Goal: Browse casually: Explore the website without a specific task or goal

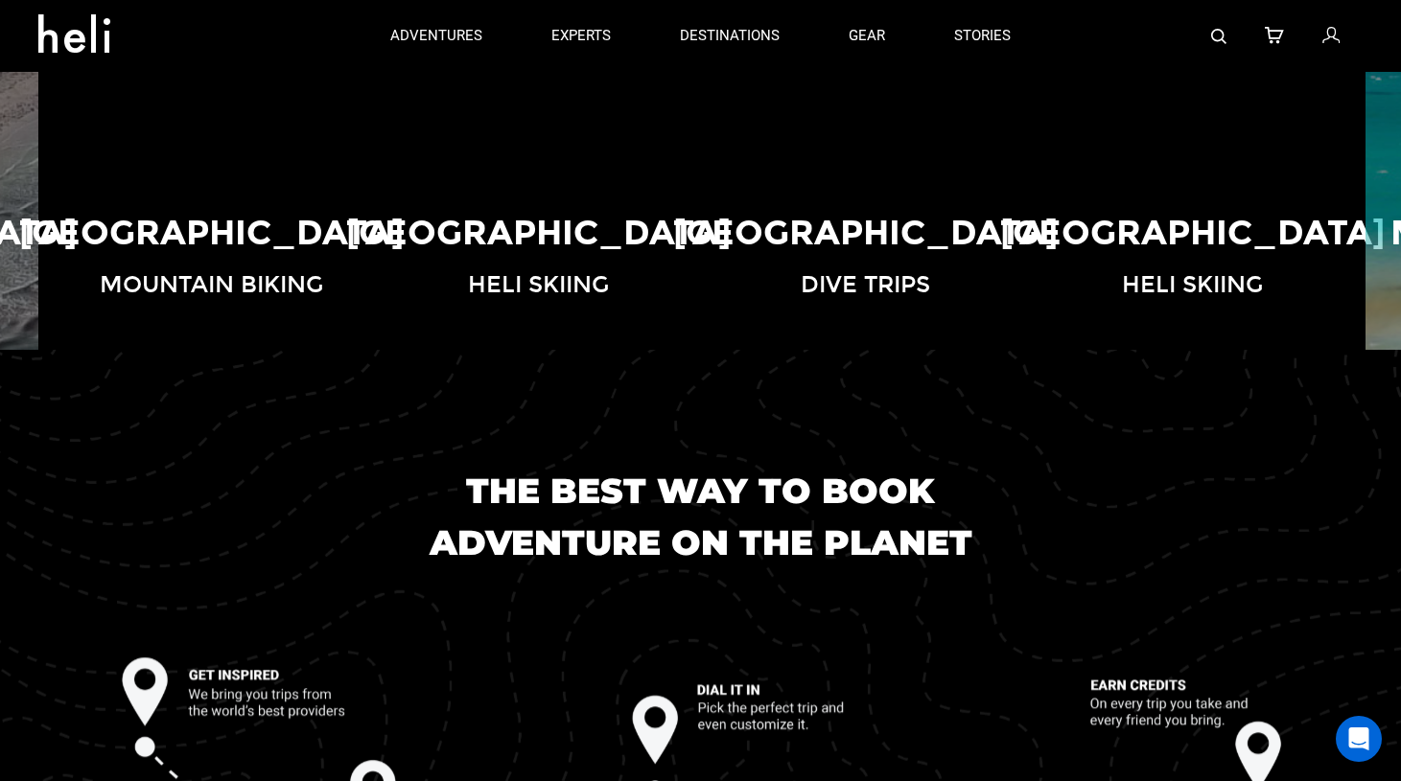
scroll to position [1674, 0]
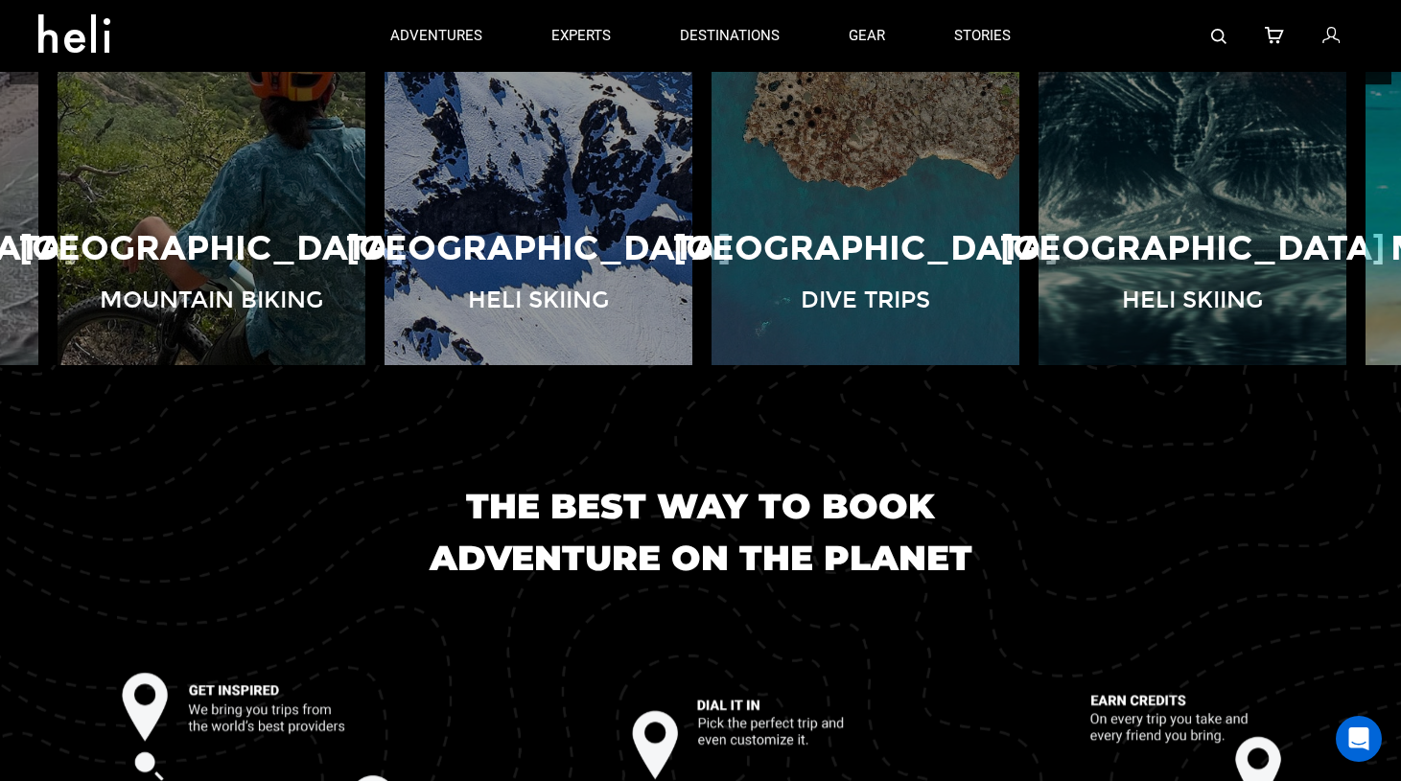
click at [1379, 85] on button "❯" at bounding box center [1368, 53] width 45 height 63
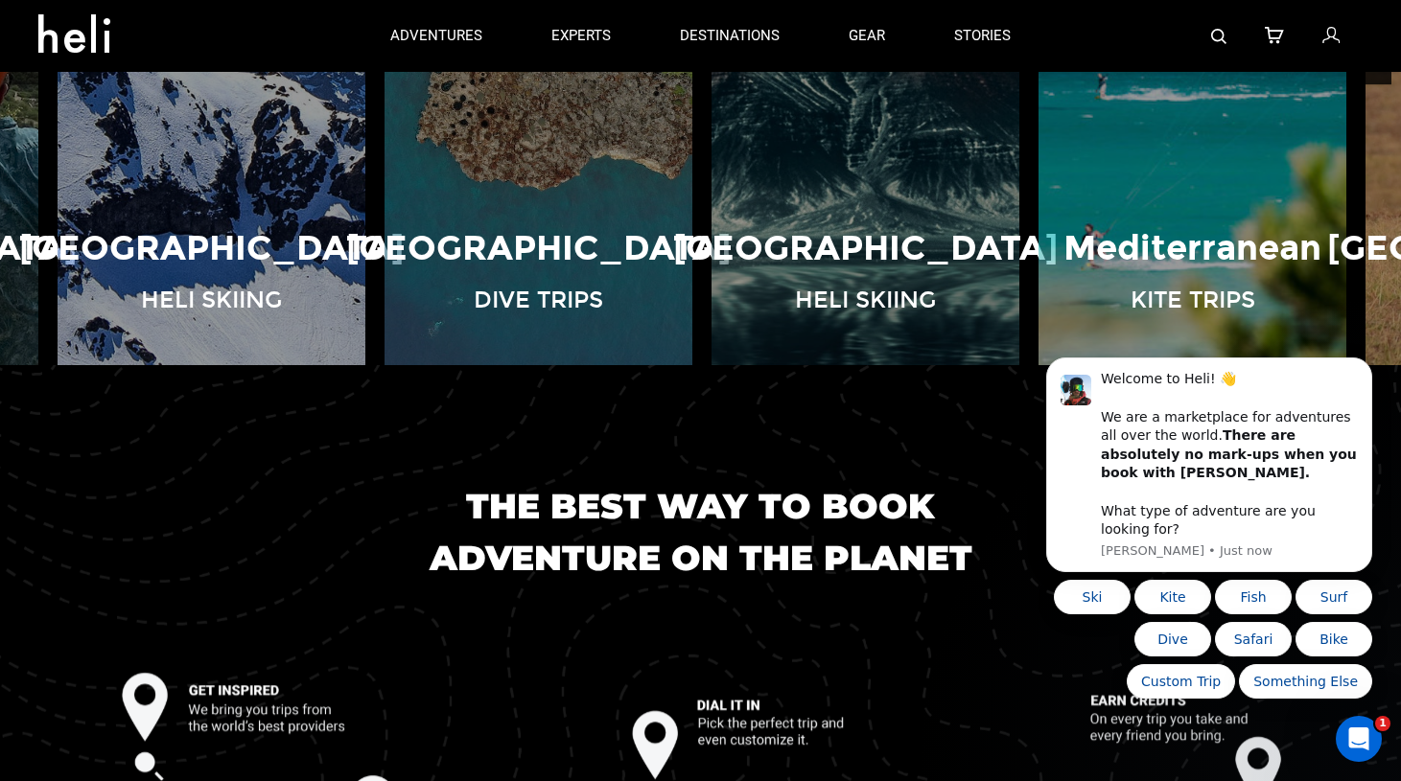
scroll to position [0, 0]
click at [1379, 85] on button "❯" at bounding box center [1368, 53] width 45 height 63
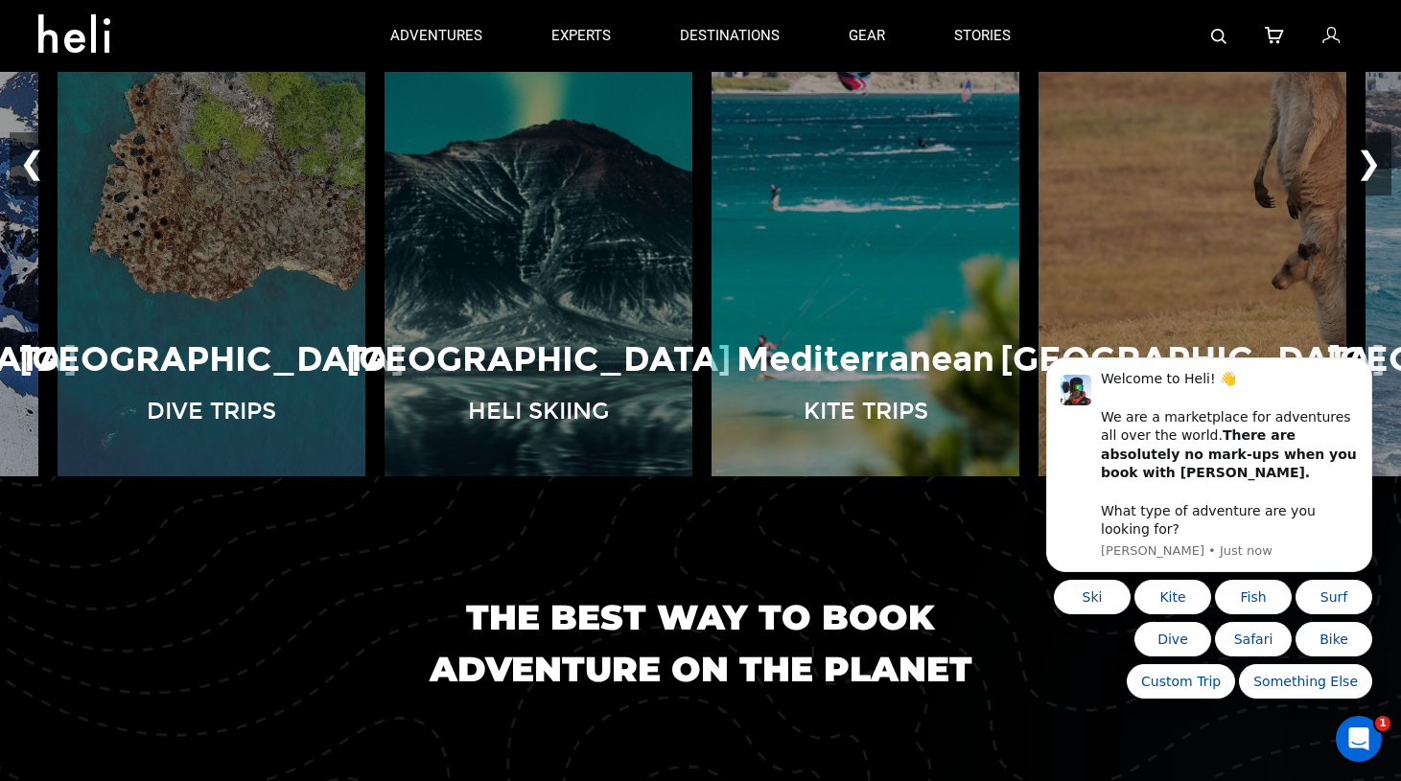
scroll to position [1553, 0]
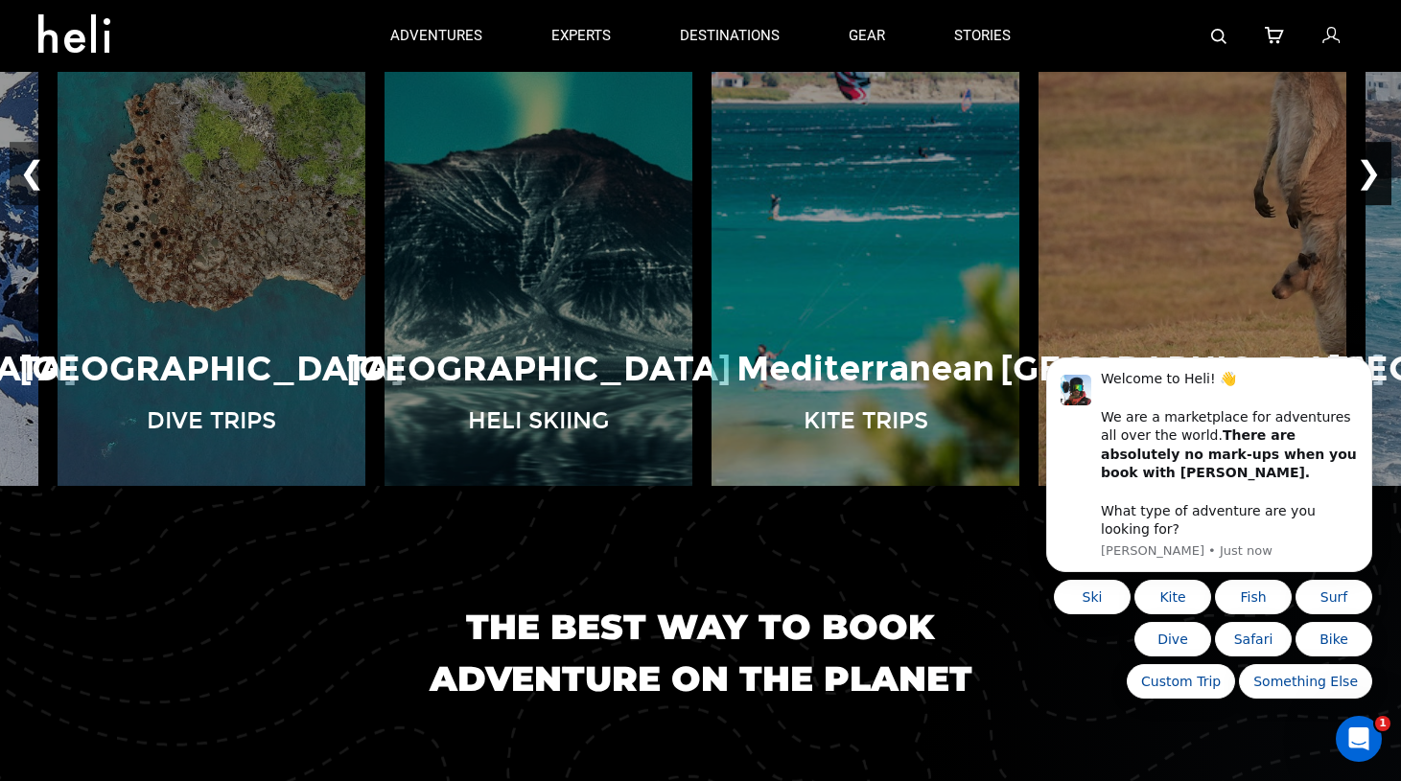
click at [1380, 202] on button "❯" at bounding box center [1368, 174] width 45 height 63
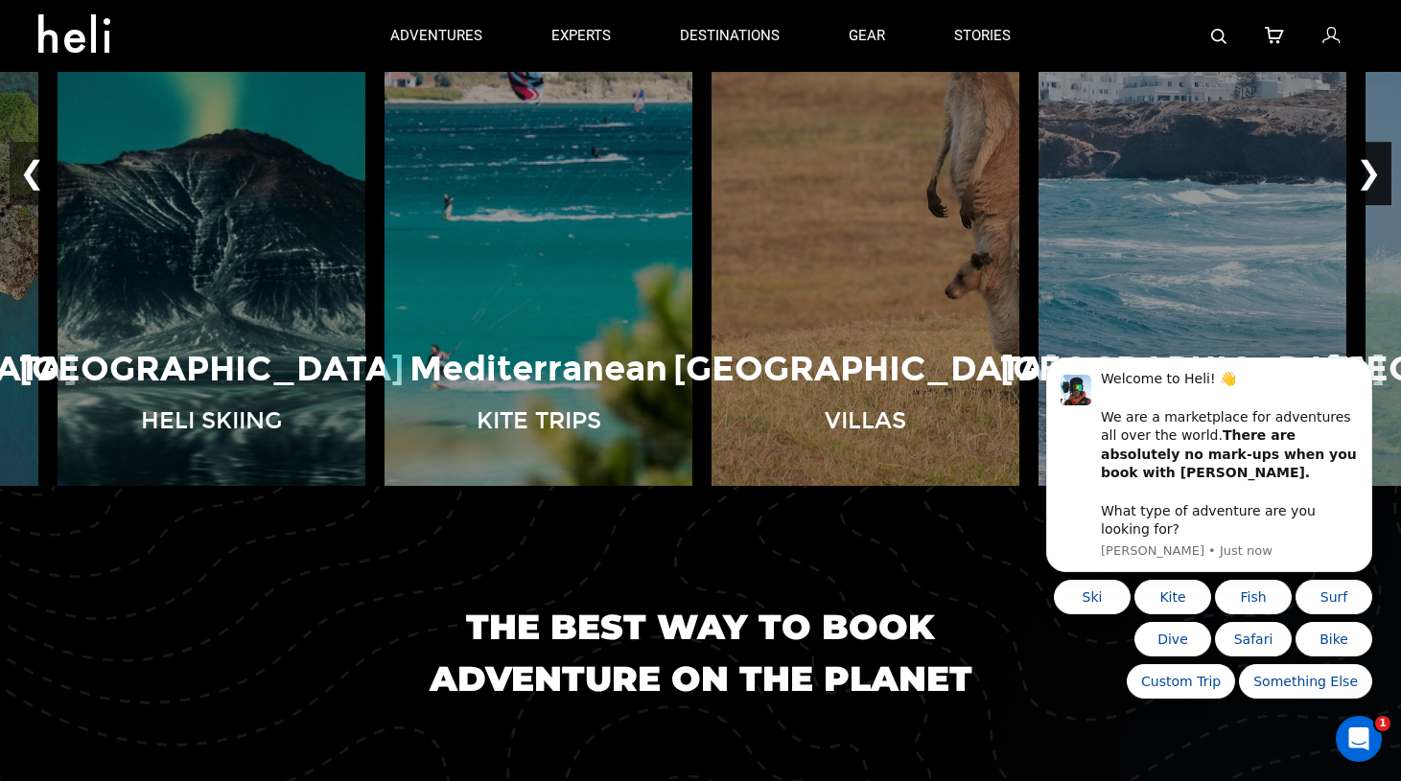
click at [1380, 202] on button "❯" at bounding box center [1368, 174] width 45 height 63
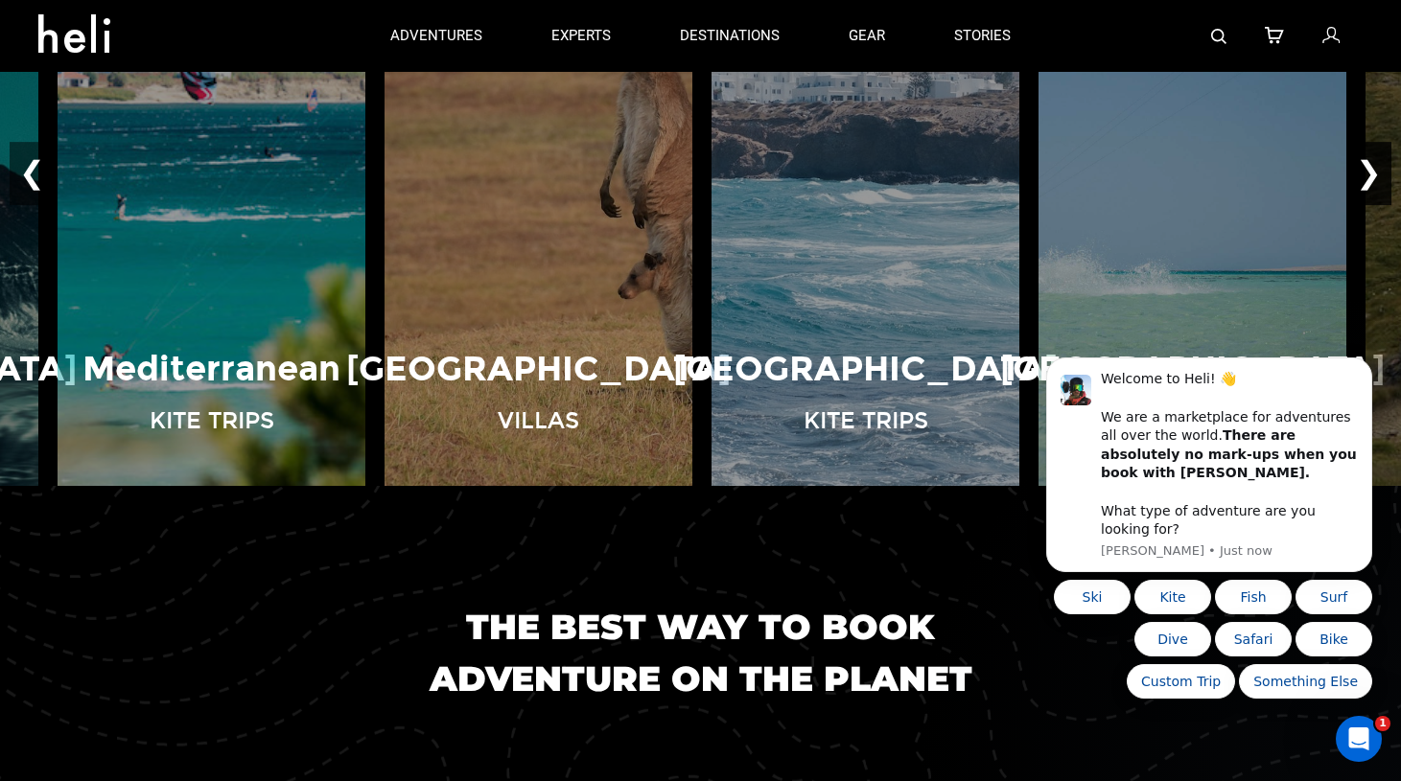
click at [1380, 202] on button "❯" at bounding box center [1368, 174] width 45 height 63
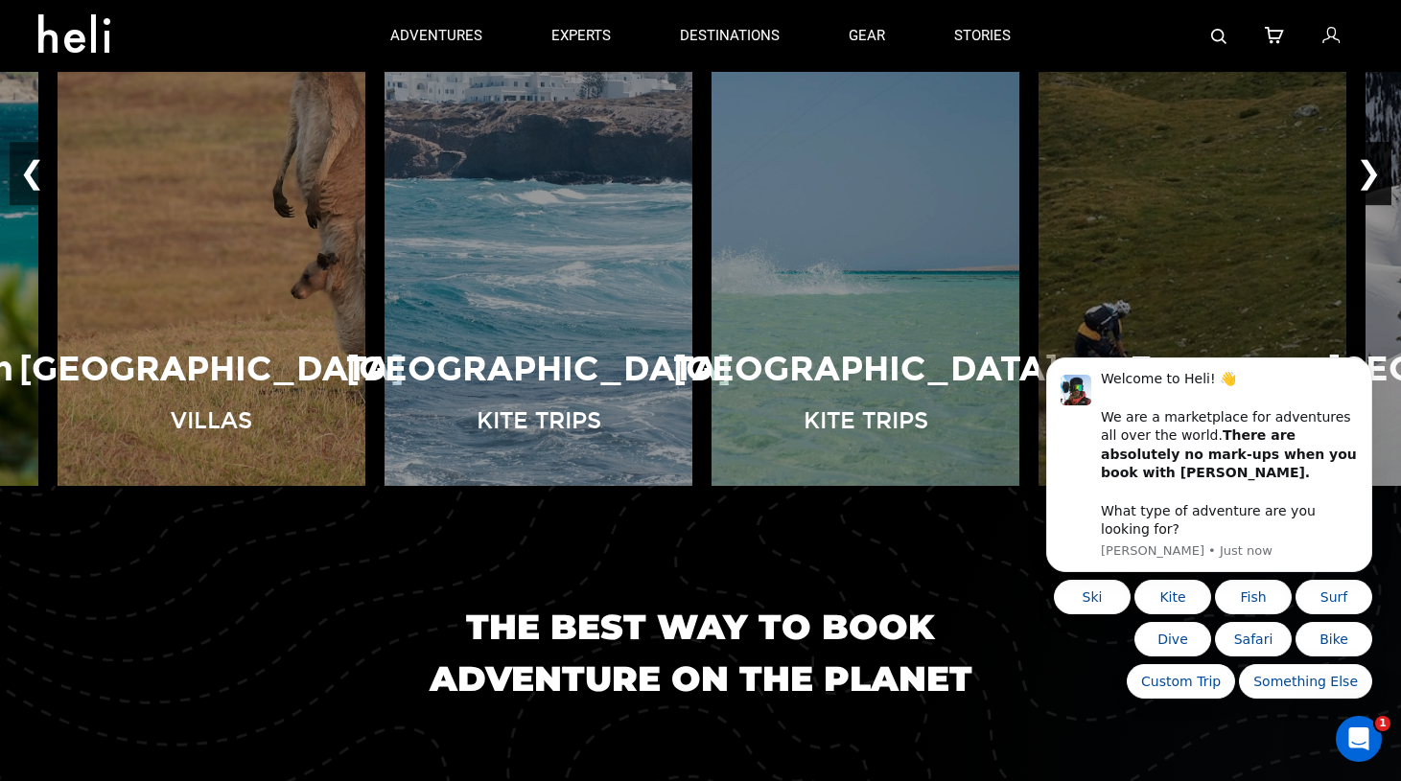
click at [1380, 202] on button "❯" at bounding box center [1368, 174] width 45 height 63
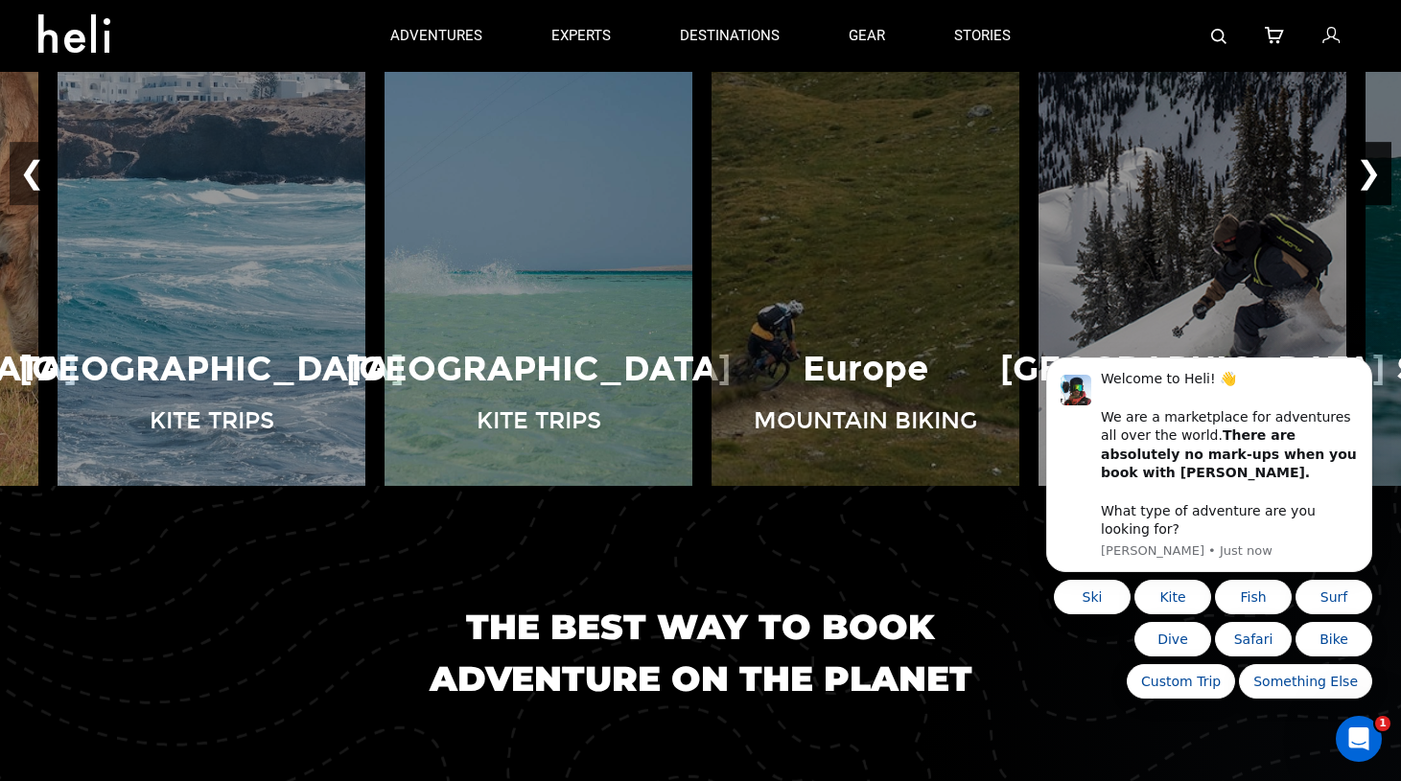
click at [1380, 202] on button "❯" at bounding box center [1368, 174] width 45 height 63
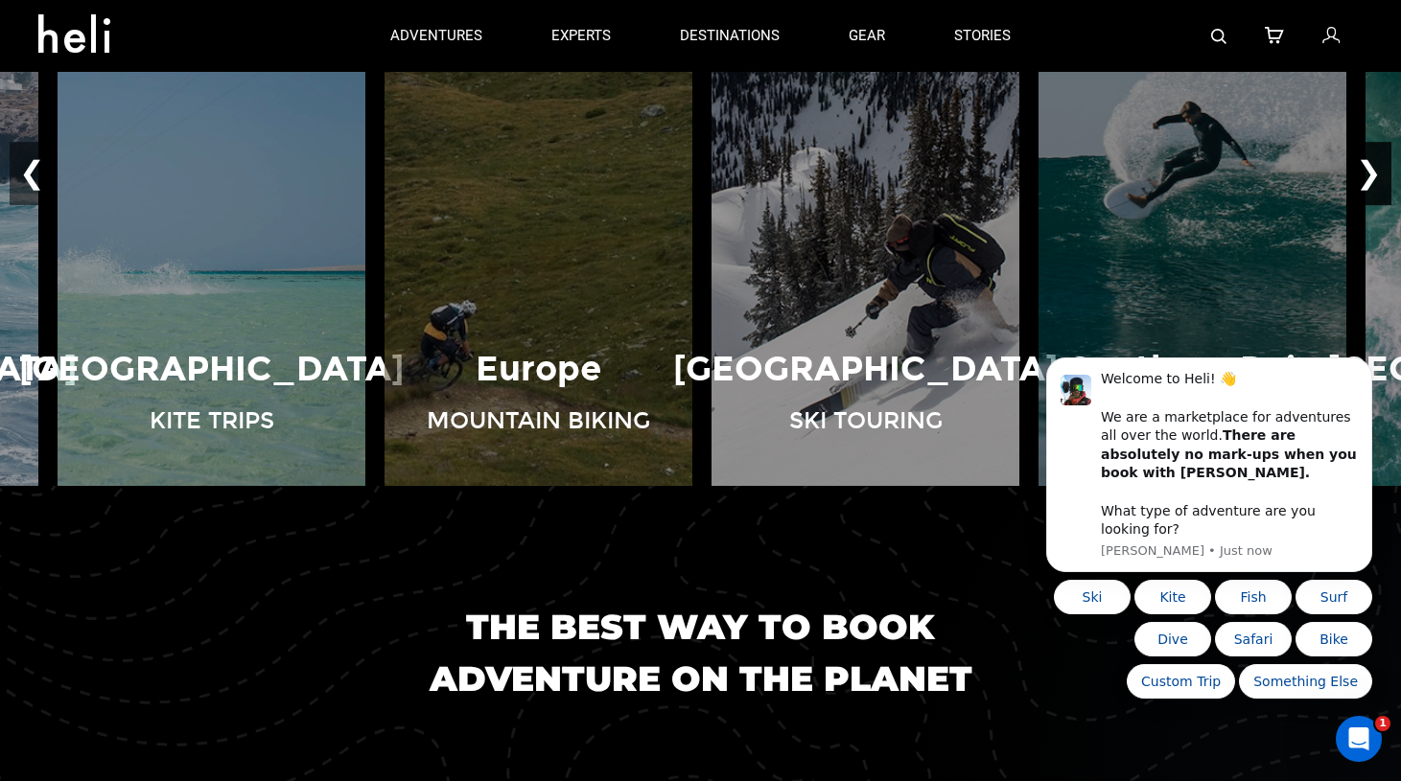
click at [1380, 202] on button "❯" at bounding box center [1368, 174] width 45 height 63
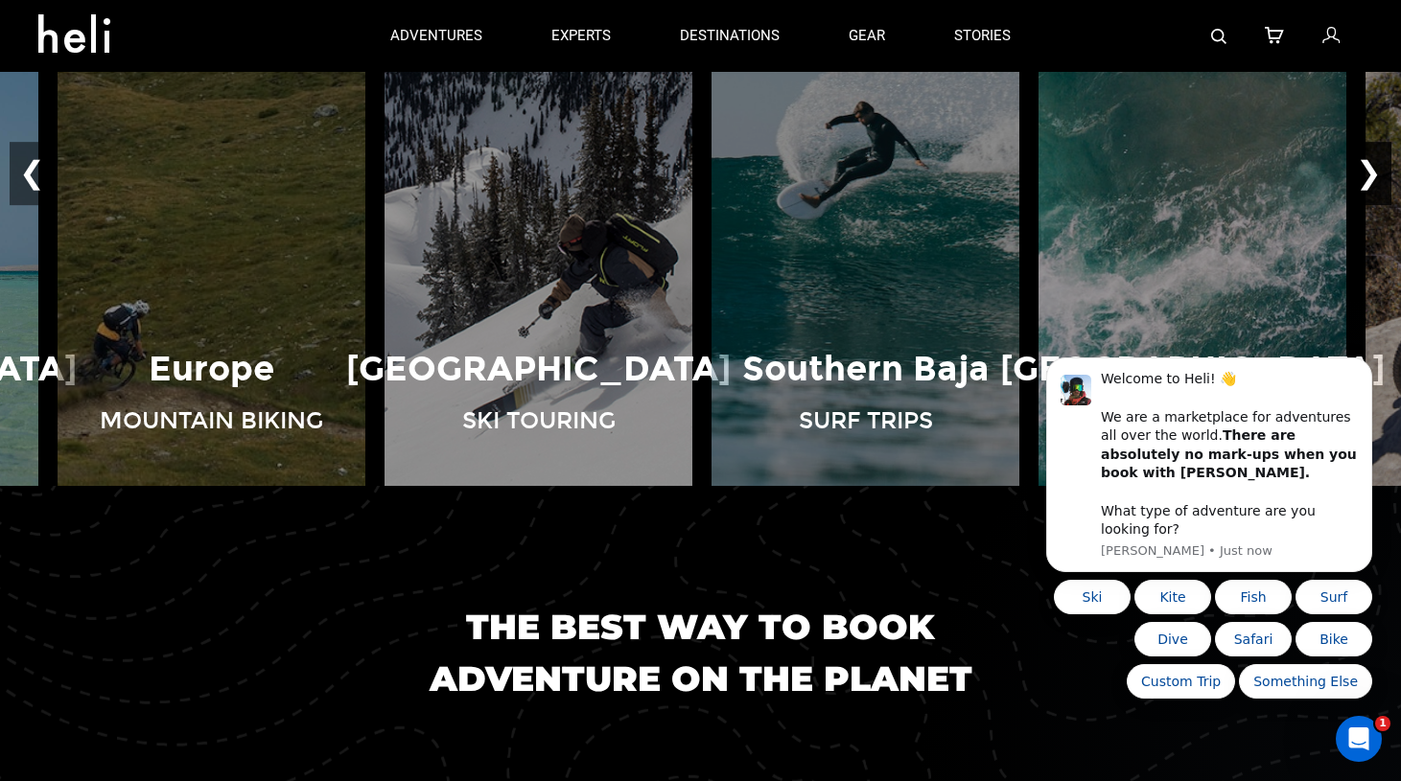
click at [1380, 202] on button "❯" at bounding box center [1368, 174] width 45 height 63
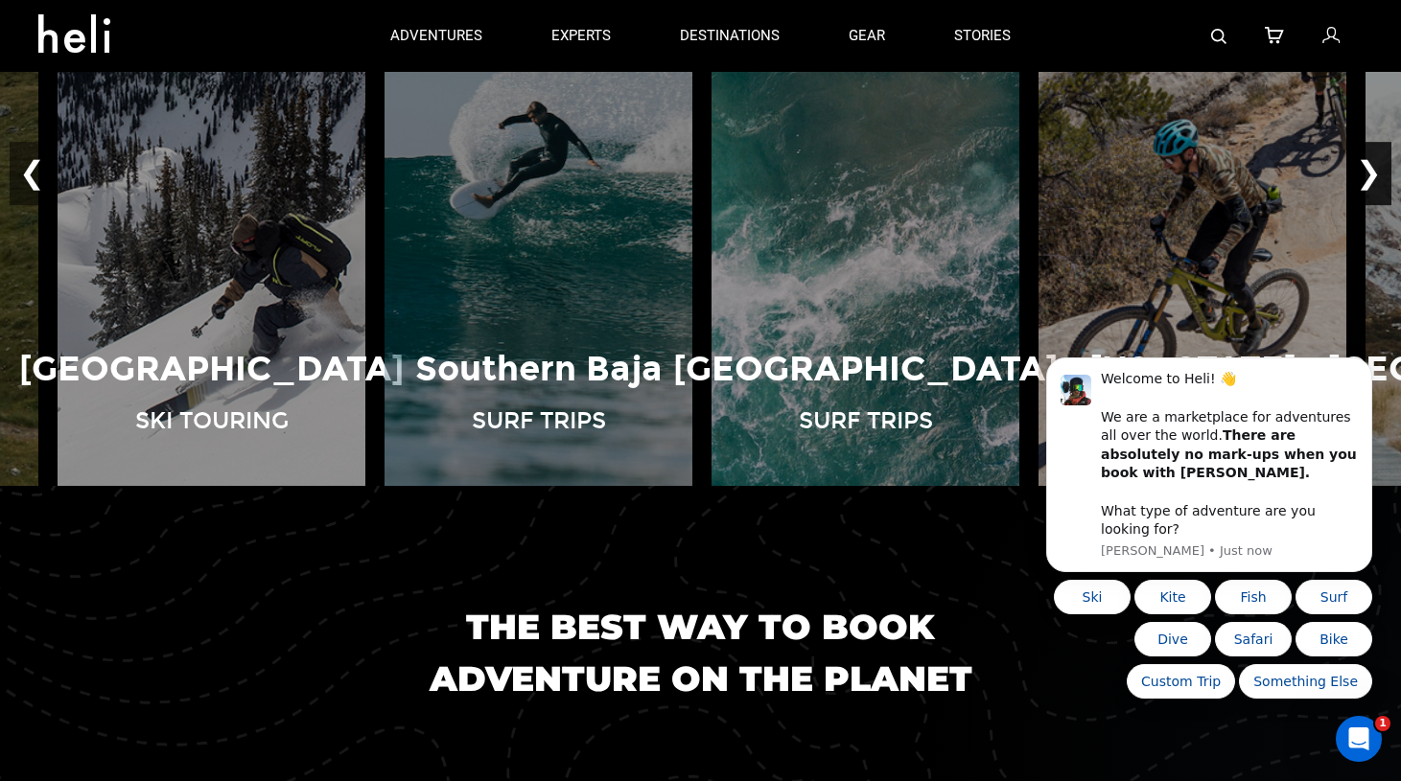
click at [1380, 202] on button "❯" at bounding box center [1368, 174] width 45 height 63
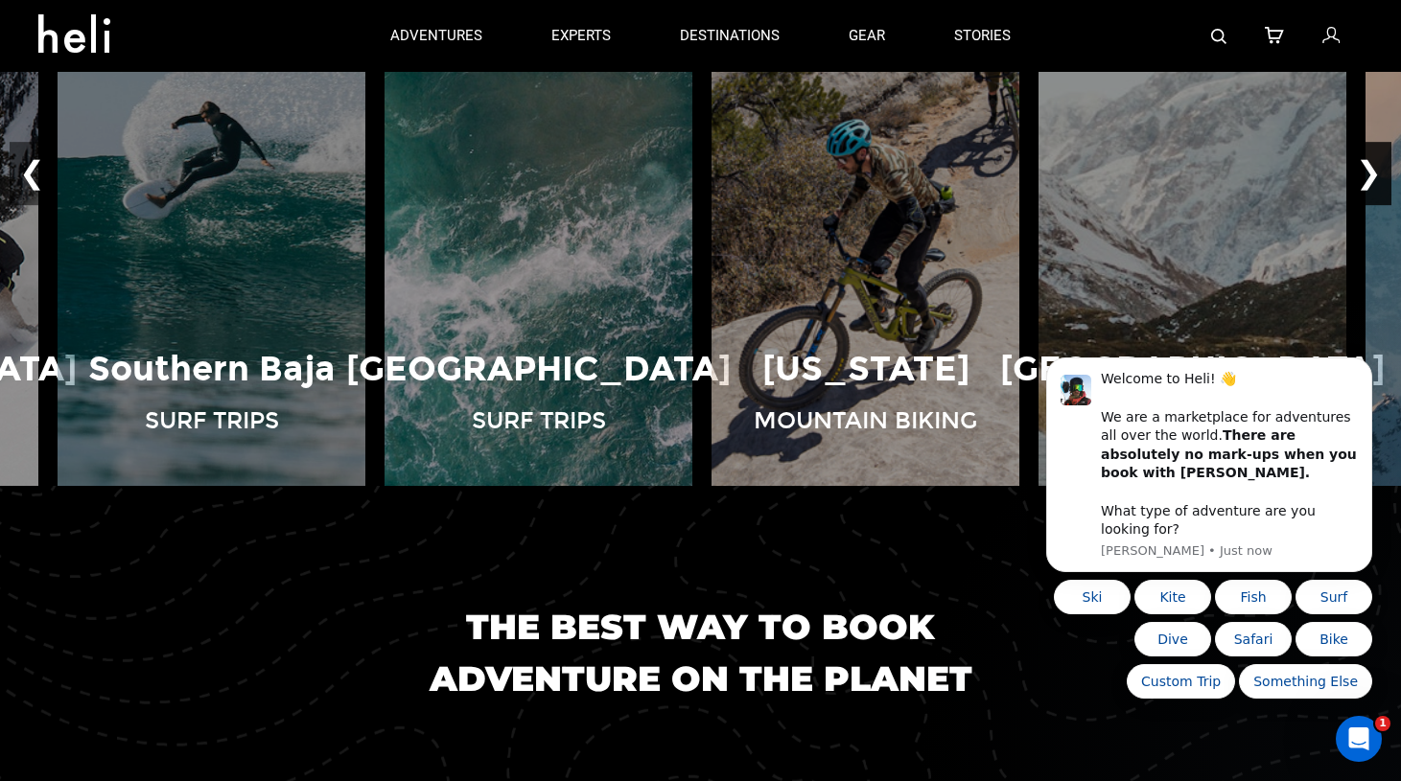
click at [1380, 202] on button "❯" at bounding box center [1368, 174] width 45 height 63
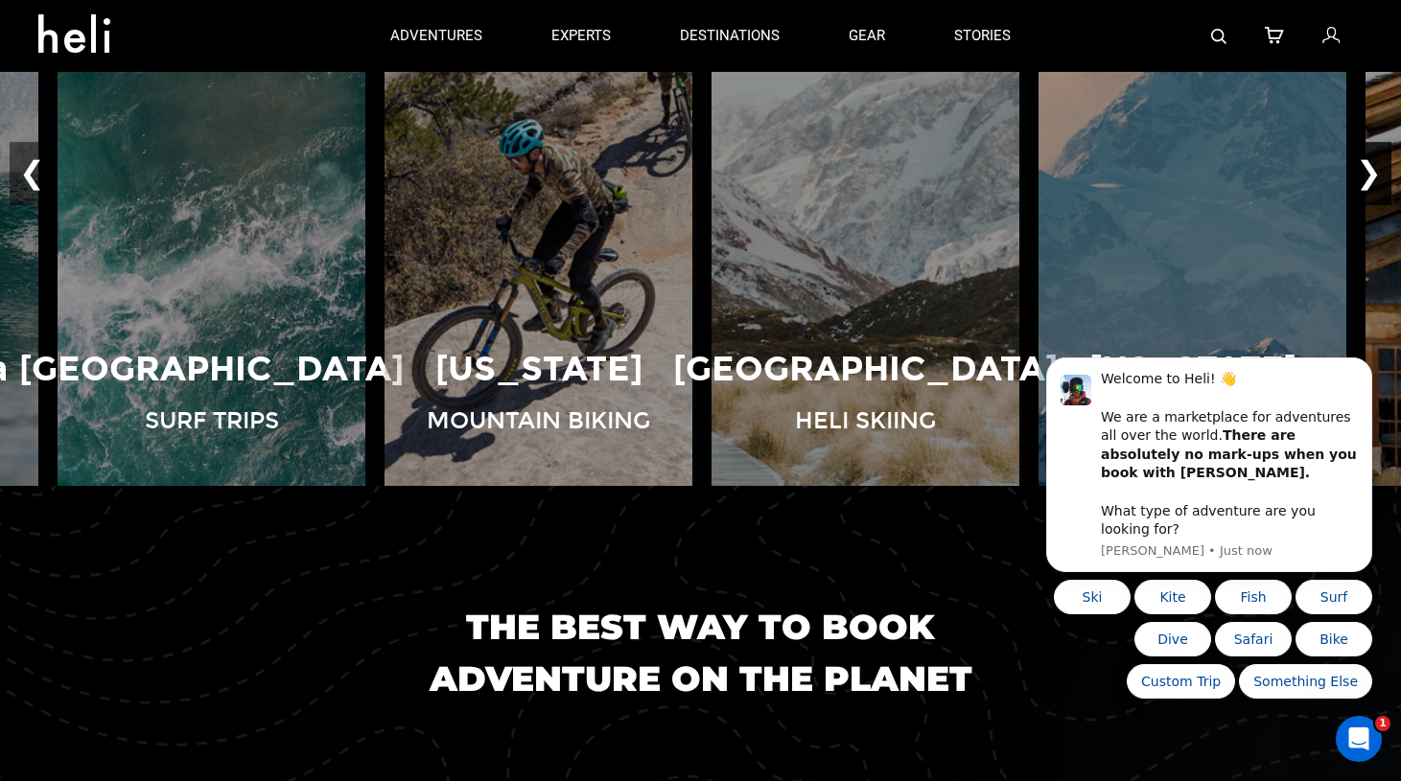
click at [1380, 202] on button "❯" at bounding box center [1368, 174] width 45 height 63
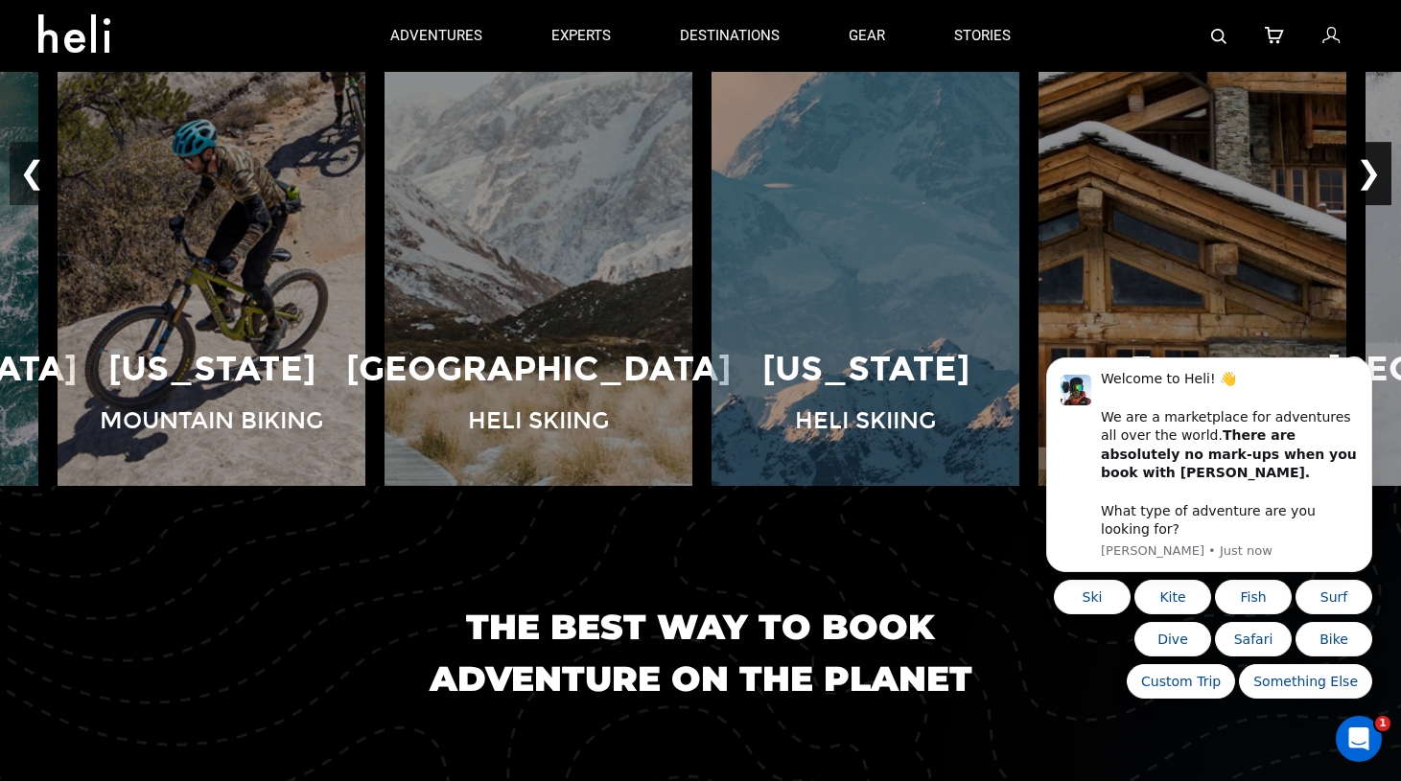
click at [1380, 202] on button "❯" at bounding box center [1368, 174] width 45 height 63
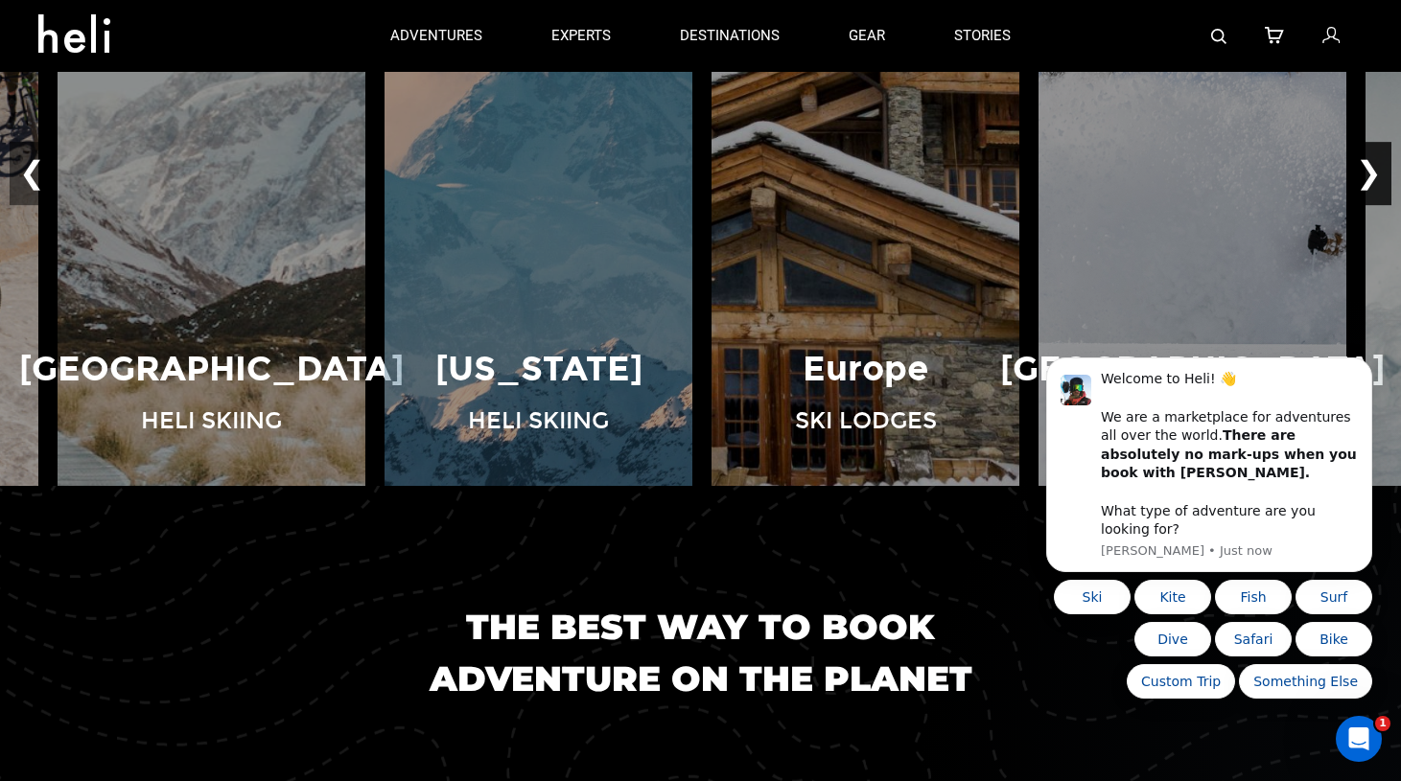
click at [1381, 206] on button "❯" at bounding box center [1368, 174] width 45 height 63
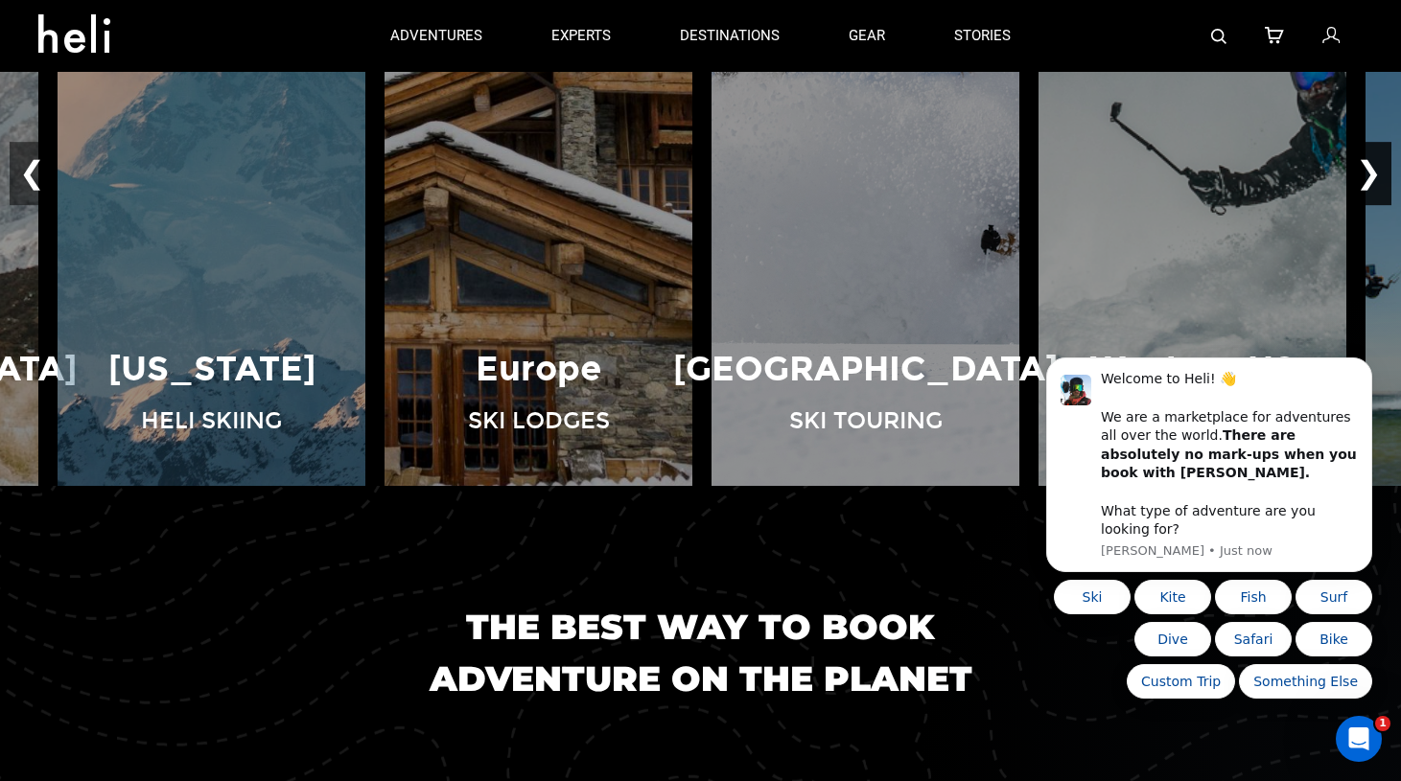
click at [1381, 206] on button "❯" at bounding box center [1368, 174] width 45 height 63
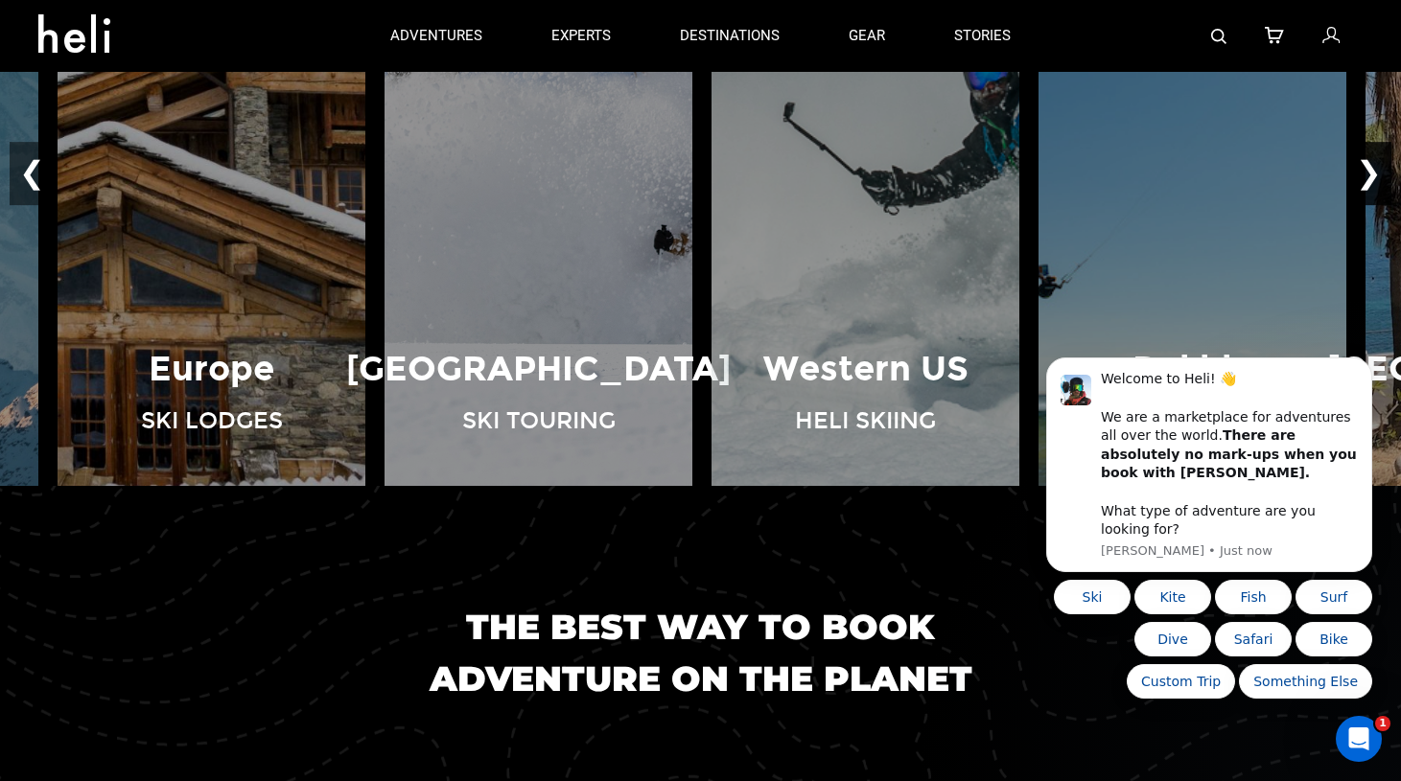
click at [1381, 206] on button "❯" at bounding box center [1368, 174] width 45 height 63
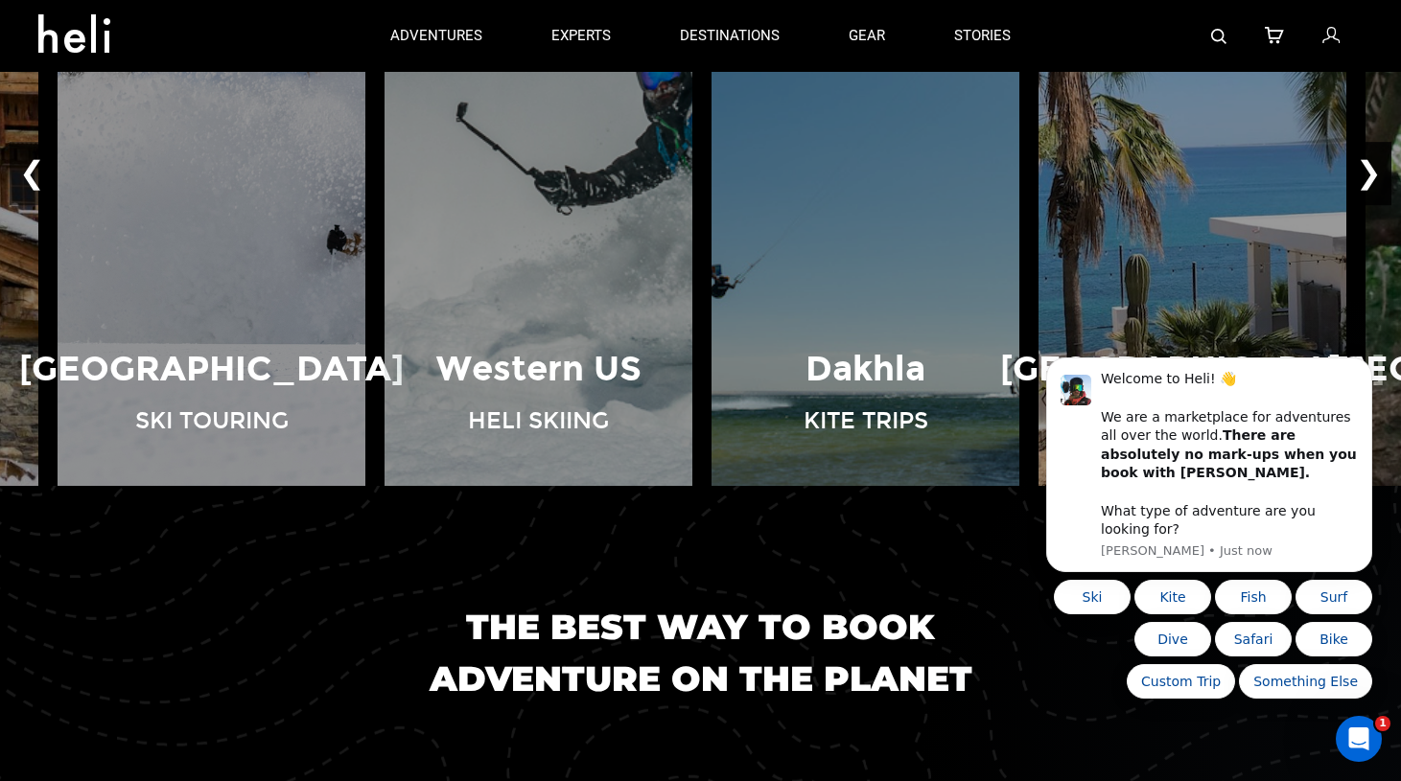
click at [1381, 206] on button "❯" at bounding box center [1368, 174] width 45 height 63
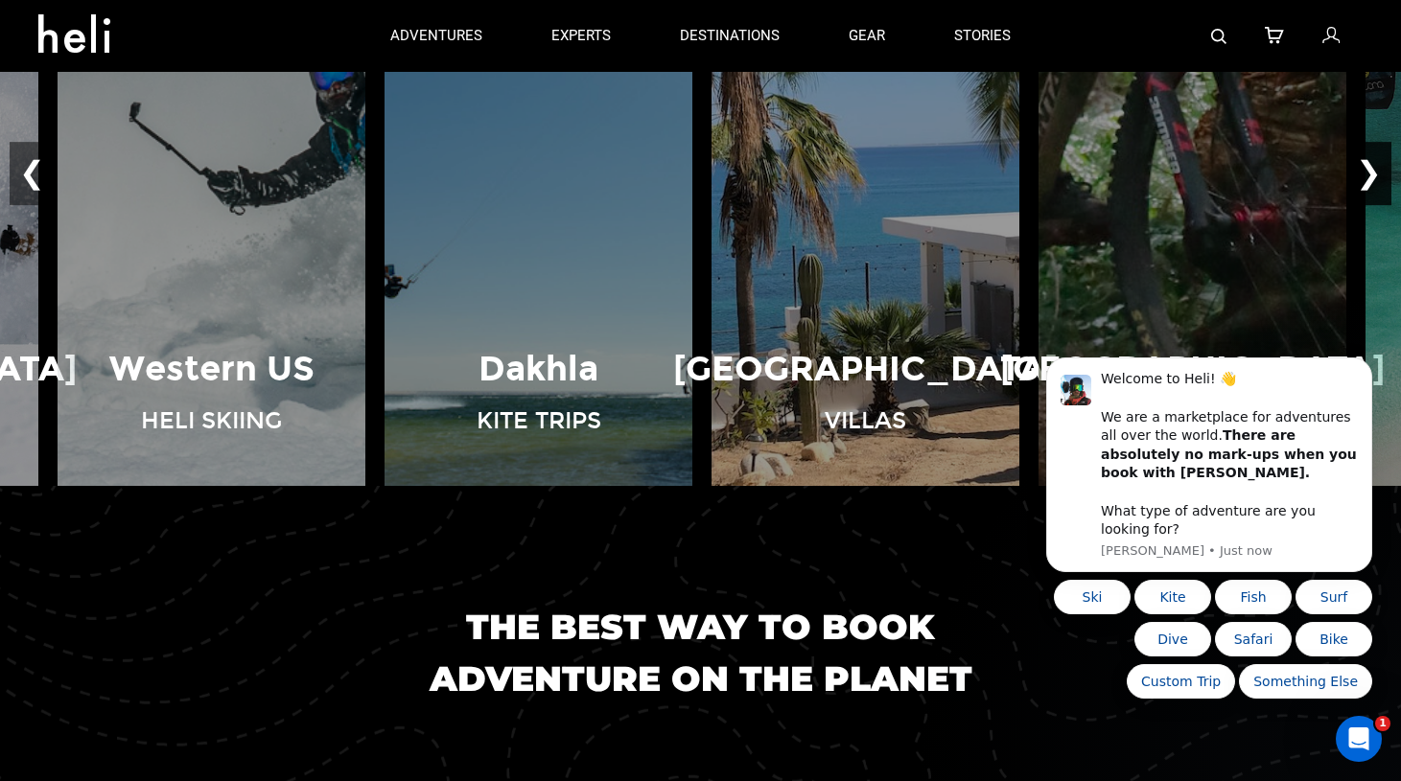
click at [1381, 206] on button "❯" at bounding box center [1368, 174] width 45 height 63
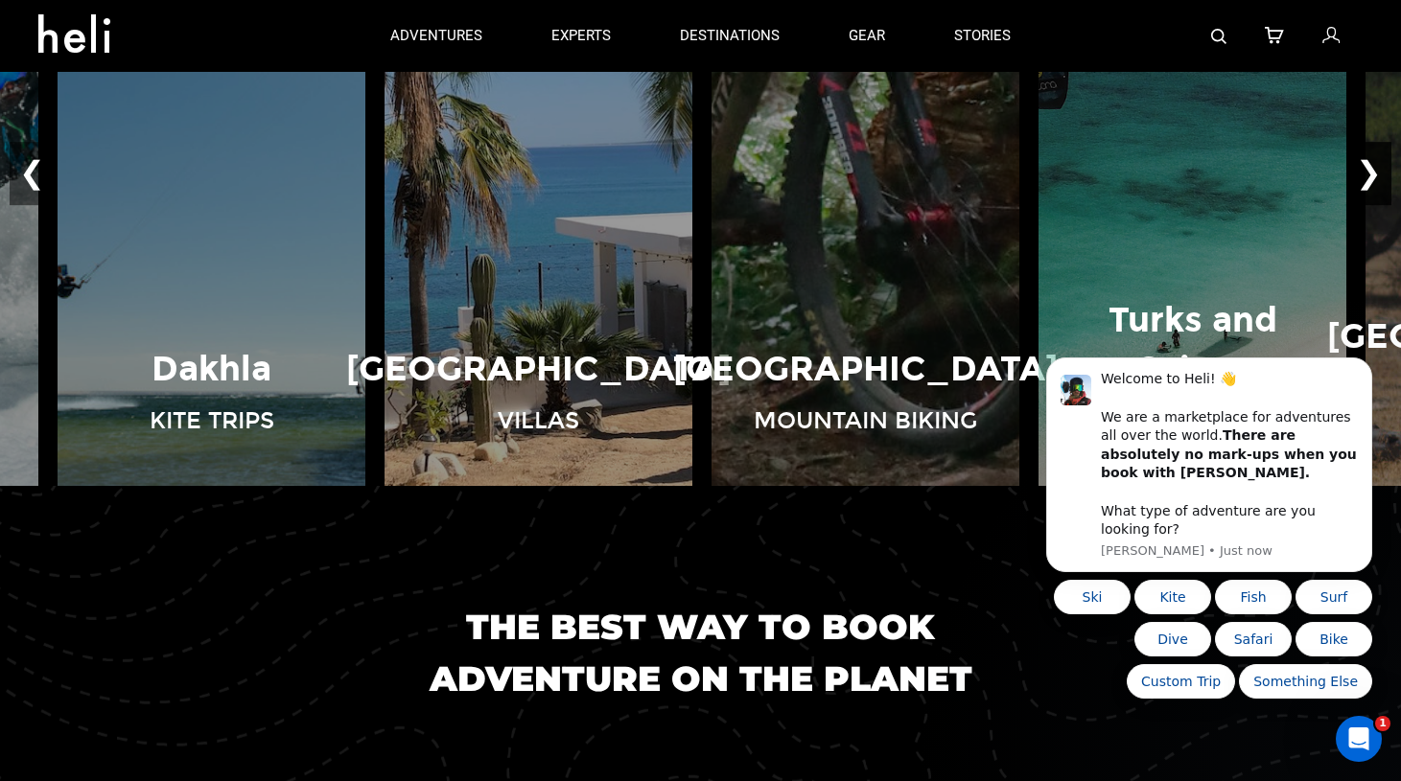
click at [1381, 206] on button "❯" at bounding box center [1368, 174] width 45 height 63
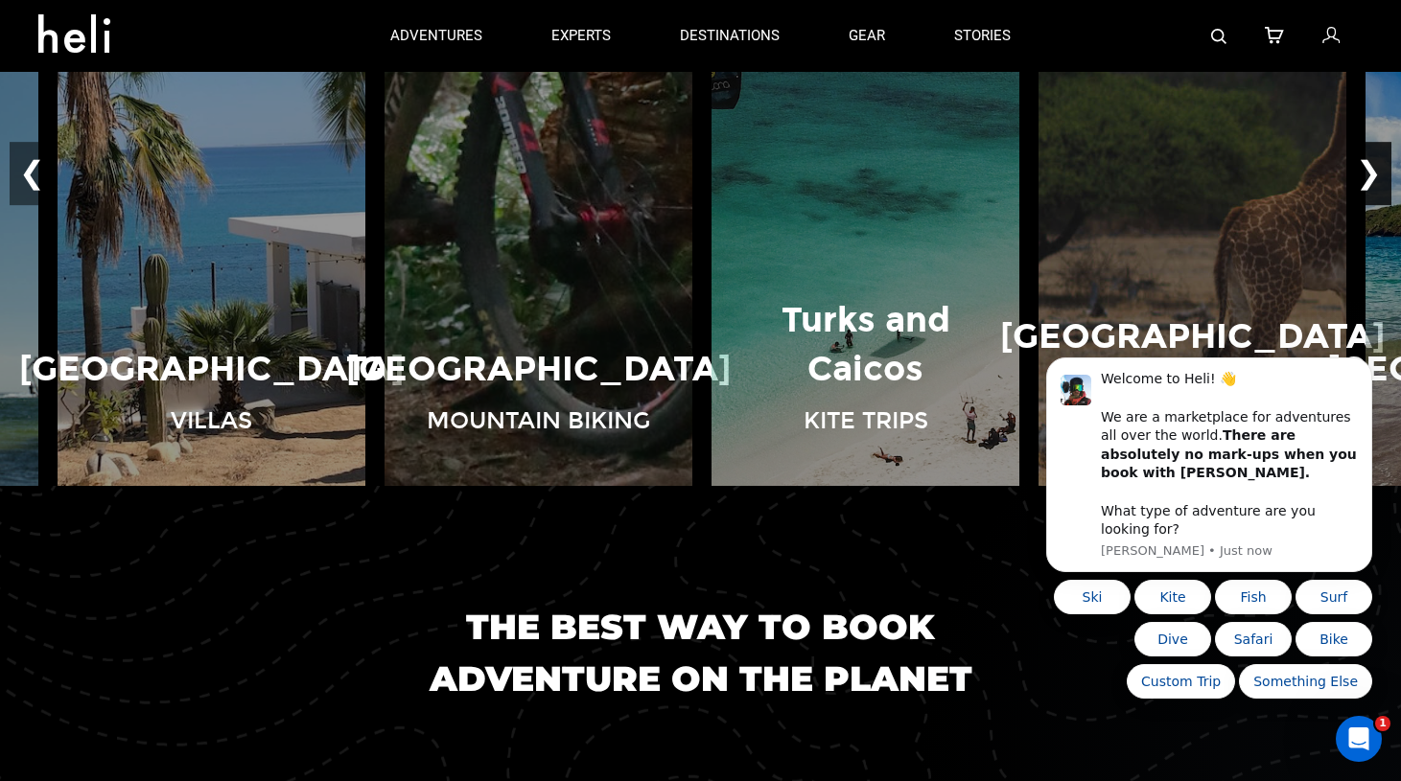
click at [1381, 206] on button "❯" at bounding box center [1368, 174] width 45 height 63
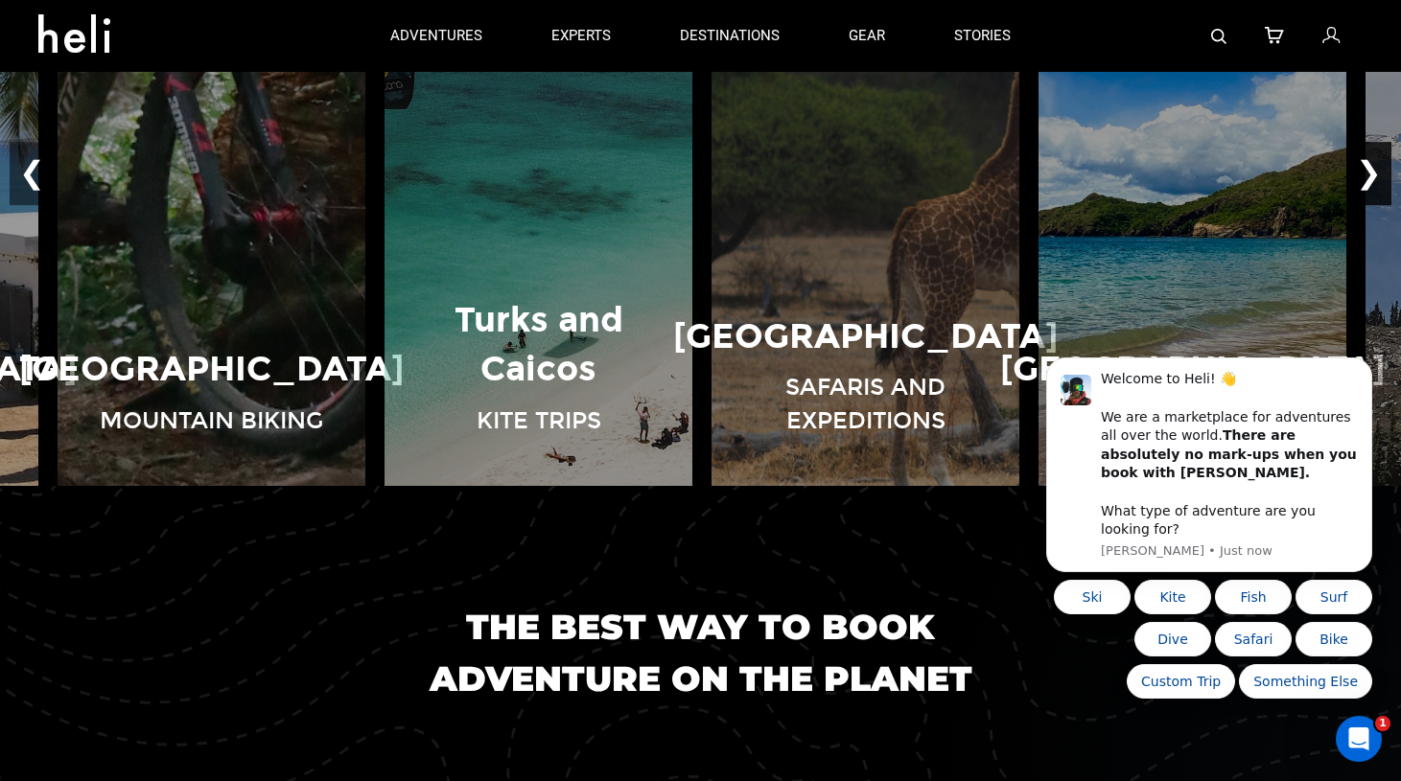
click at [1381, 206] on button "❯" at bounding box center [1368, 174] width 45 height 63
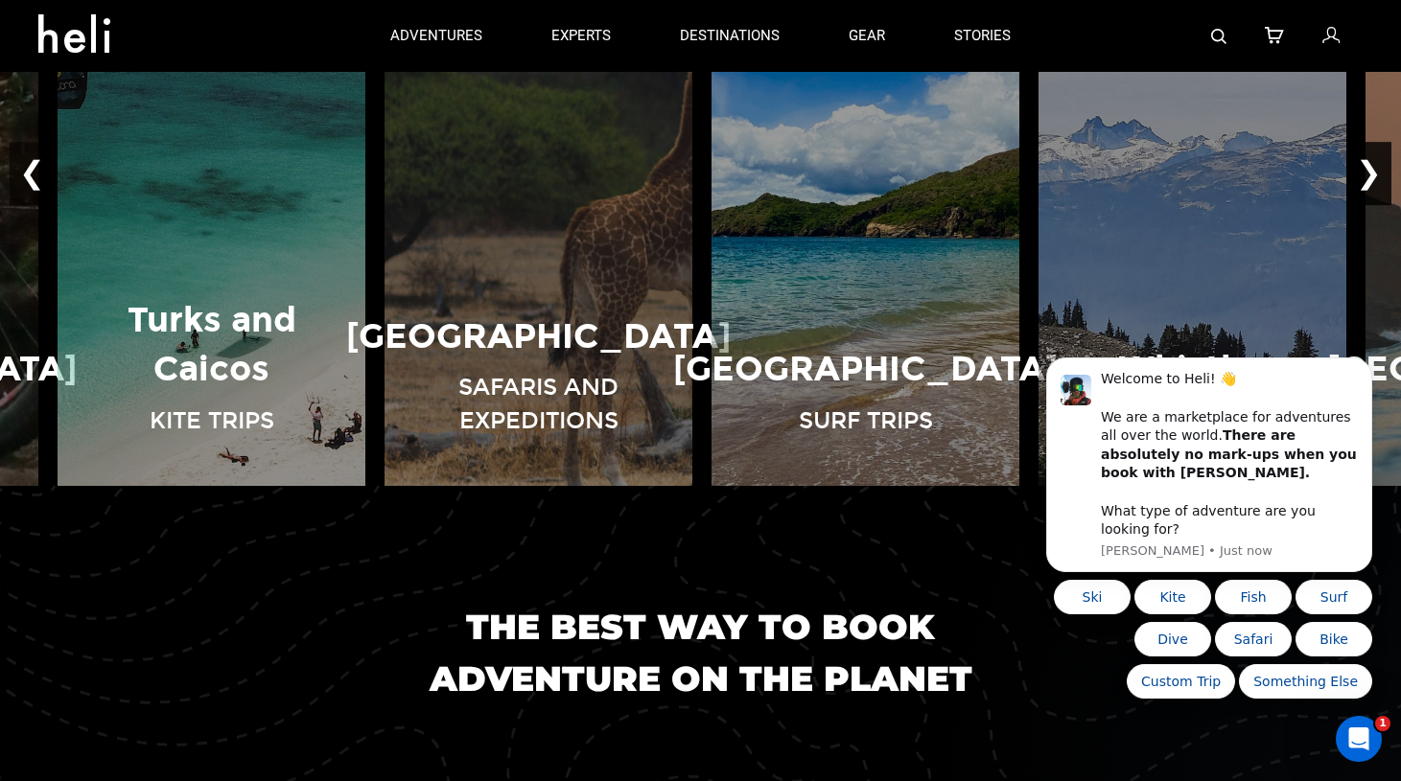
click at [1381, 206] on button "❯" at bounding box center [1368, 174] width 45 height 63
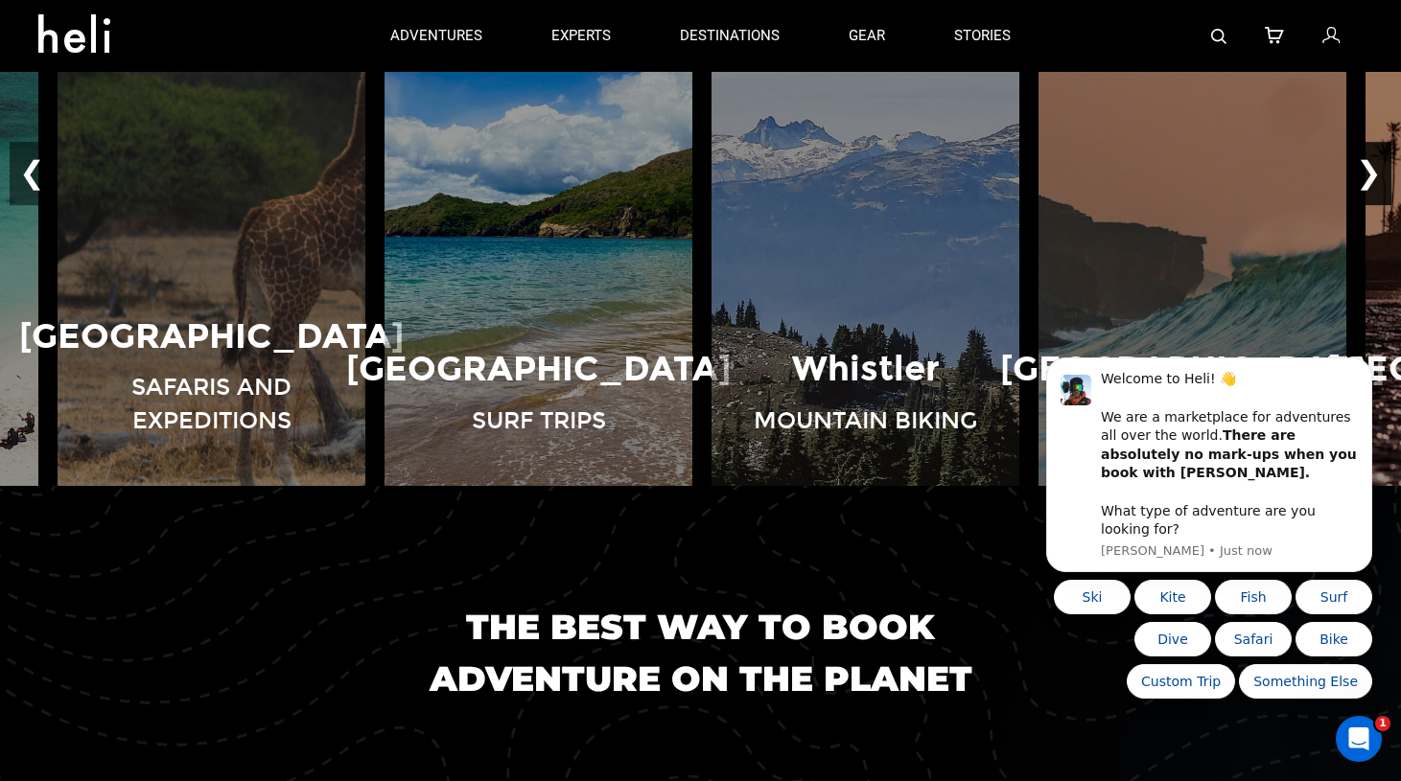
click at [1381, 206] on button "❯" at bounding box center [1368, 174] width 45 height 63
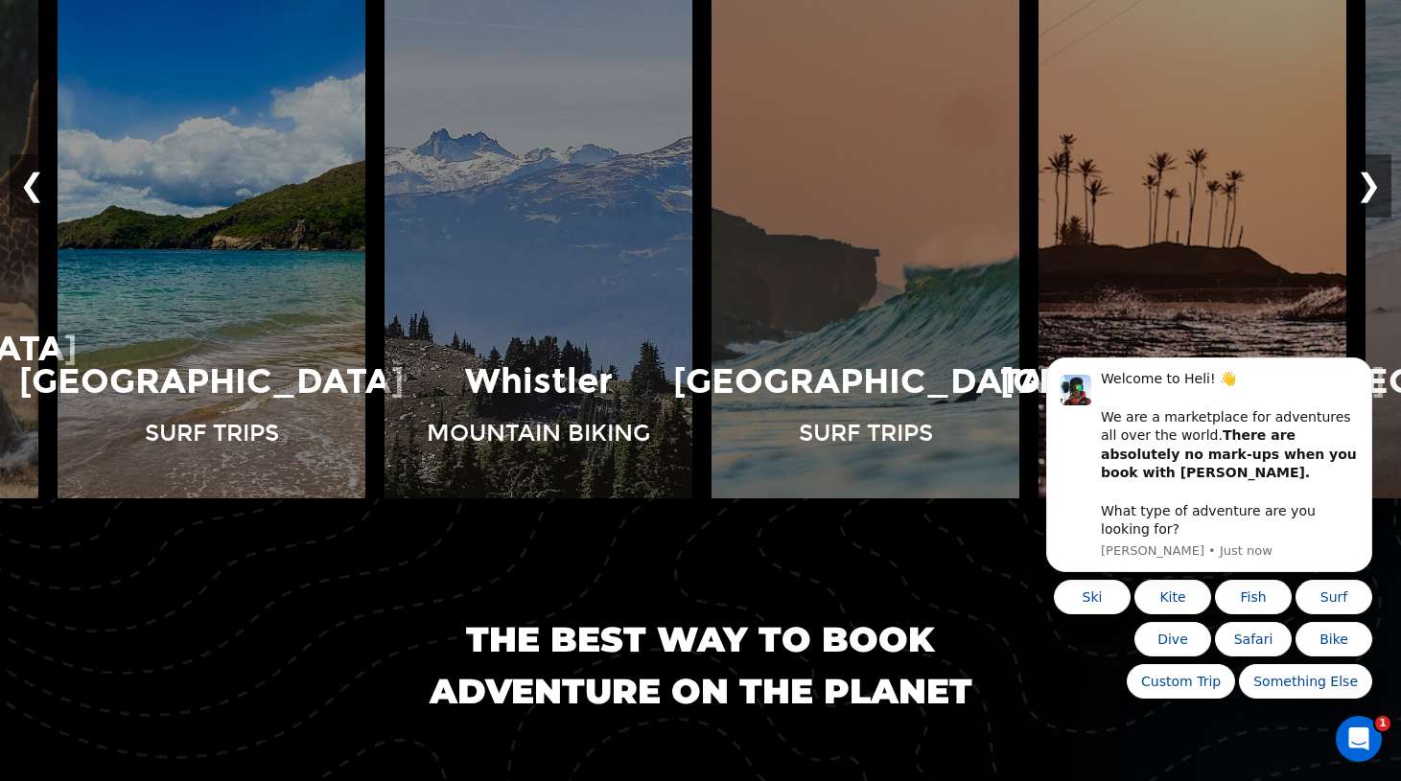
scroll to position [1599, 0]
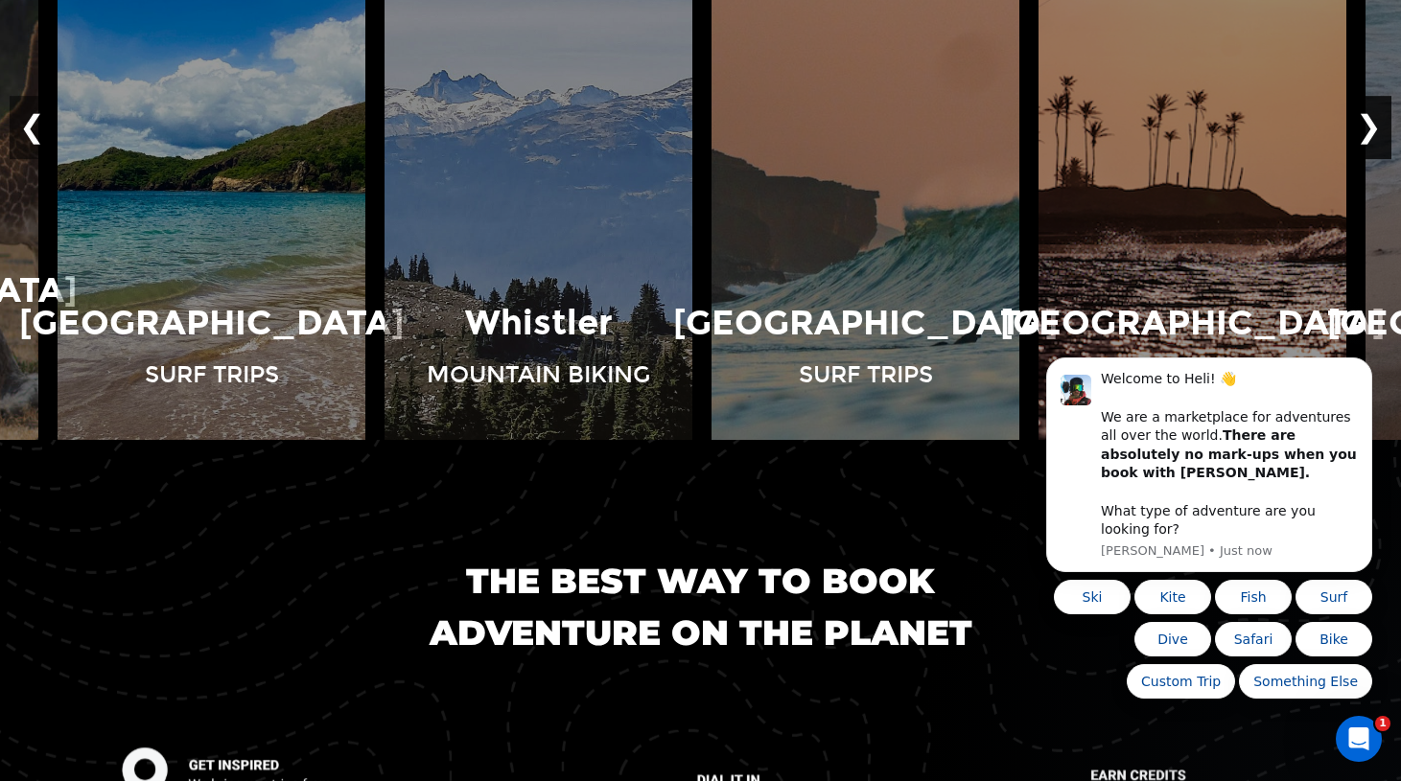
click at [1374, 160] on button "❯" at bounding box center [1368, 128] width 45 height 63
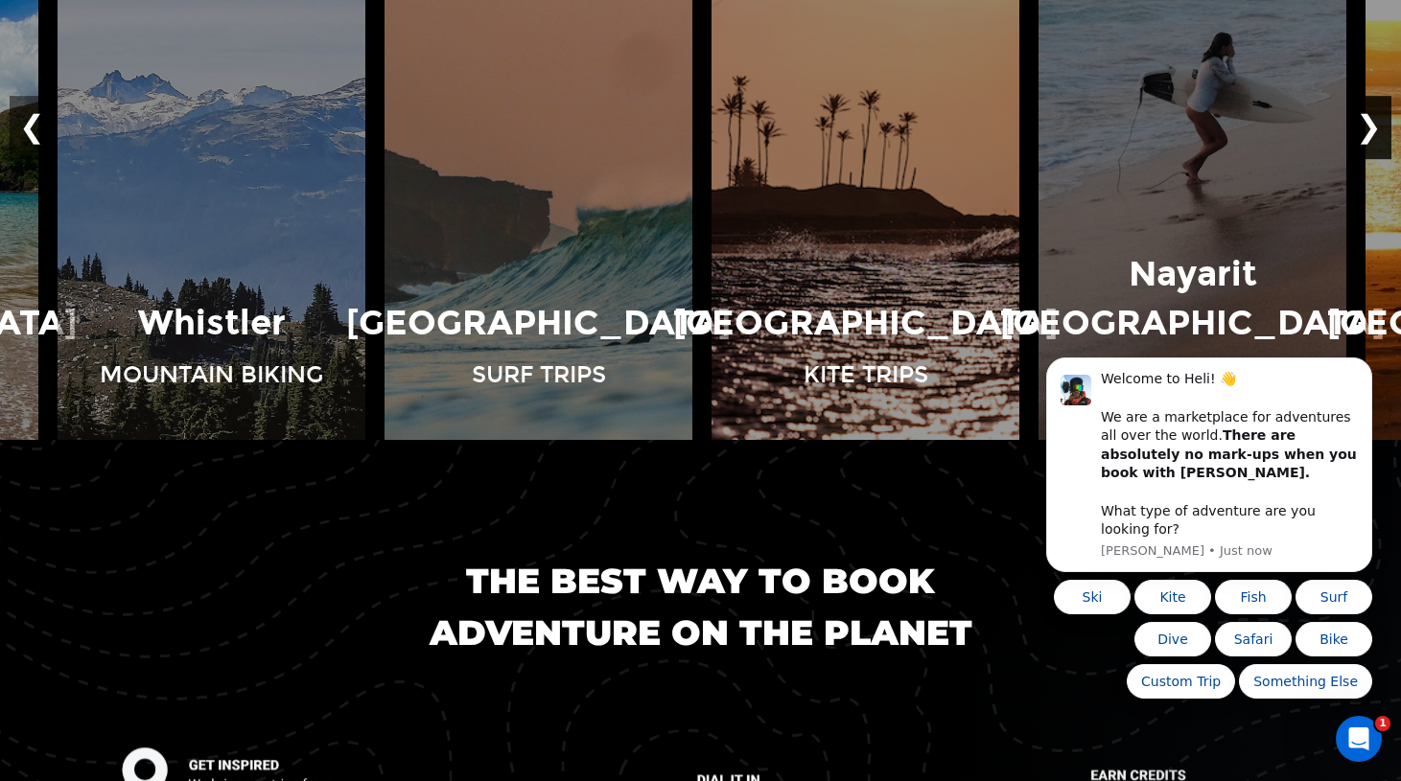
click at [1374, 160] on button "❯" at bounding box center [1368, 128] width 45 height 63
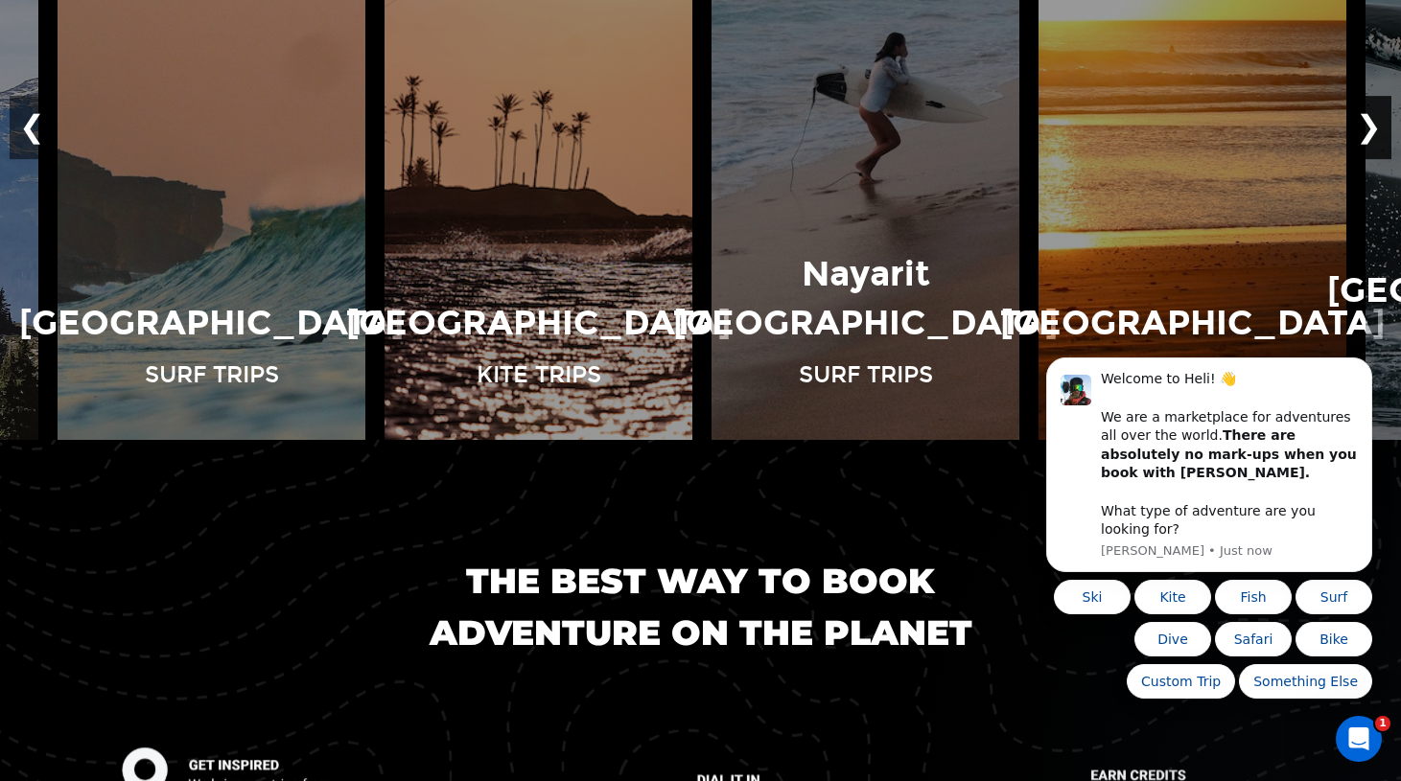
click at [1374, 160] on button "❯" at bounding box center [1368, 128] width 45 height 63
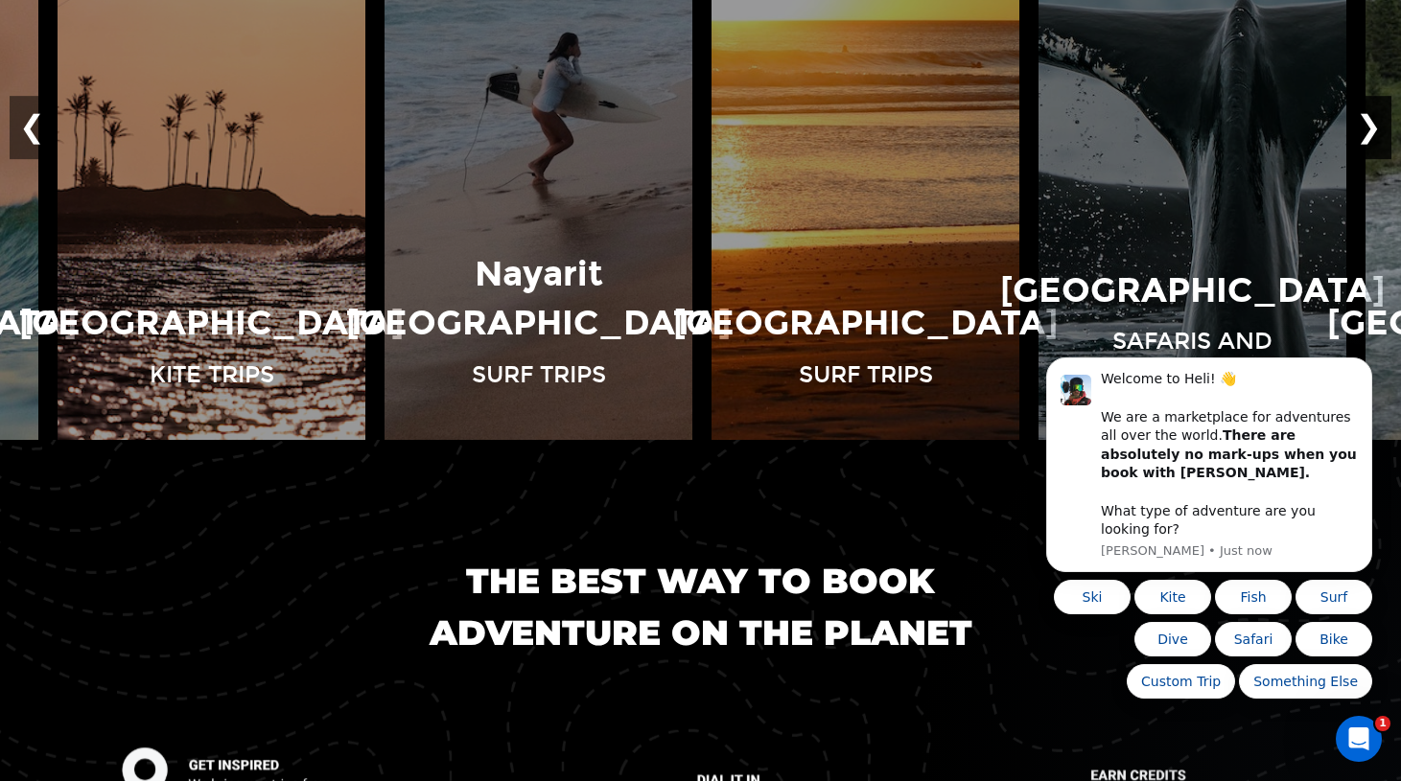
click at [1374, 160] on button "❯" at bounding box center [1368, 128] width 45 height 63
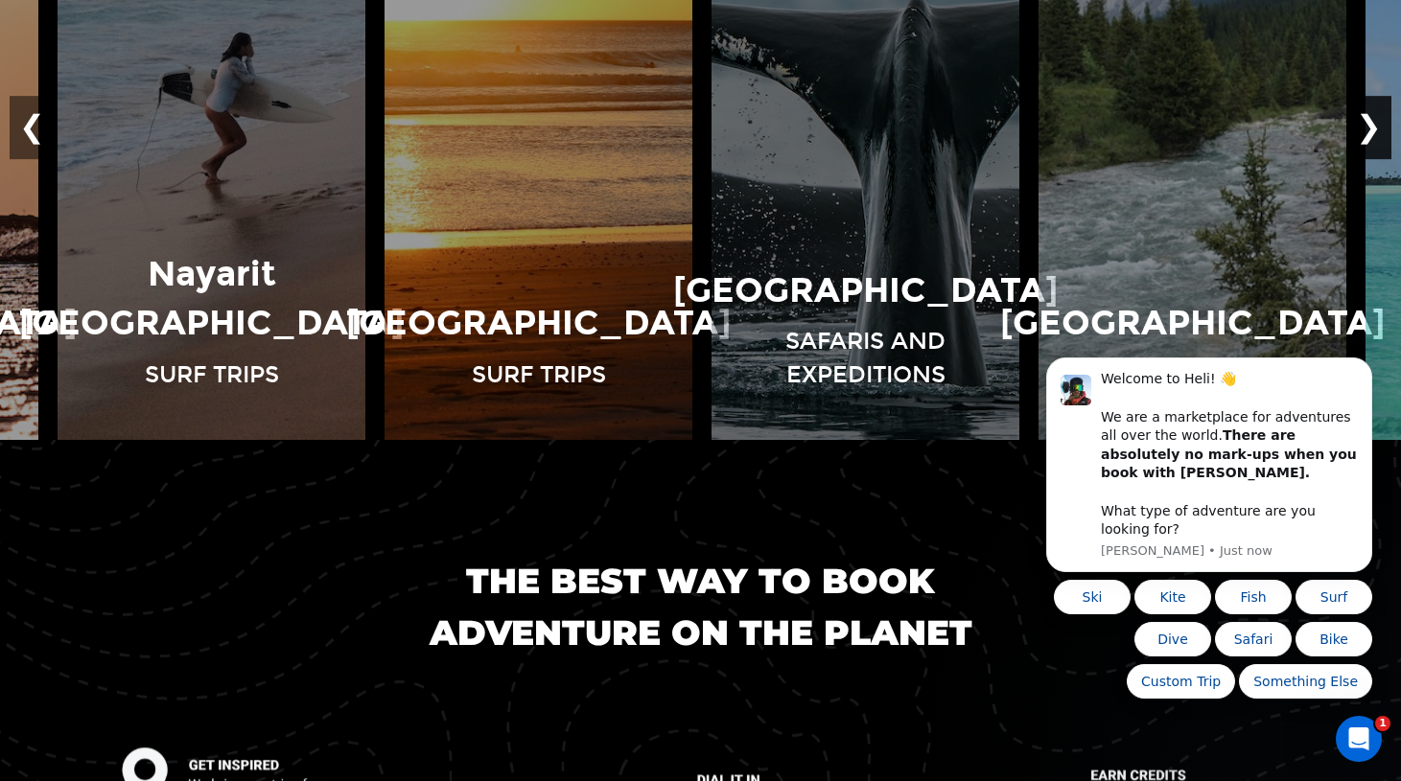
click at [1374, 160] on button "❯" at bounding box center [1368, 128] width 45 height 63
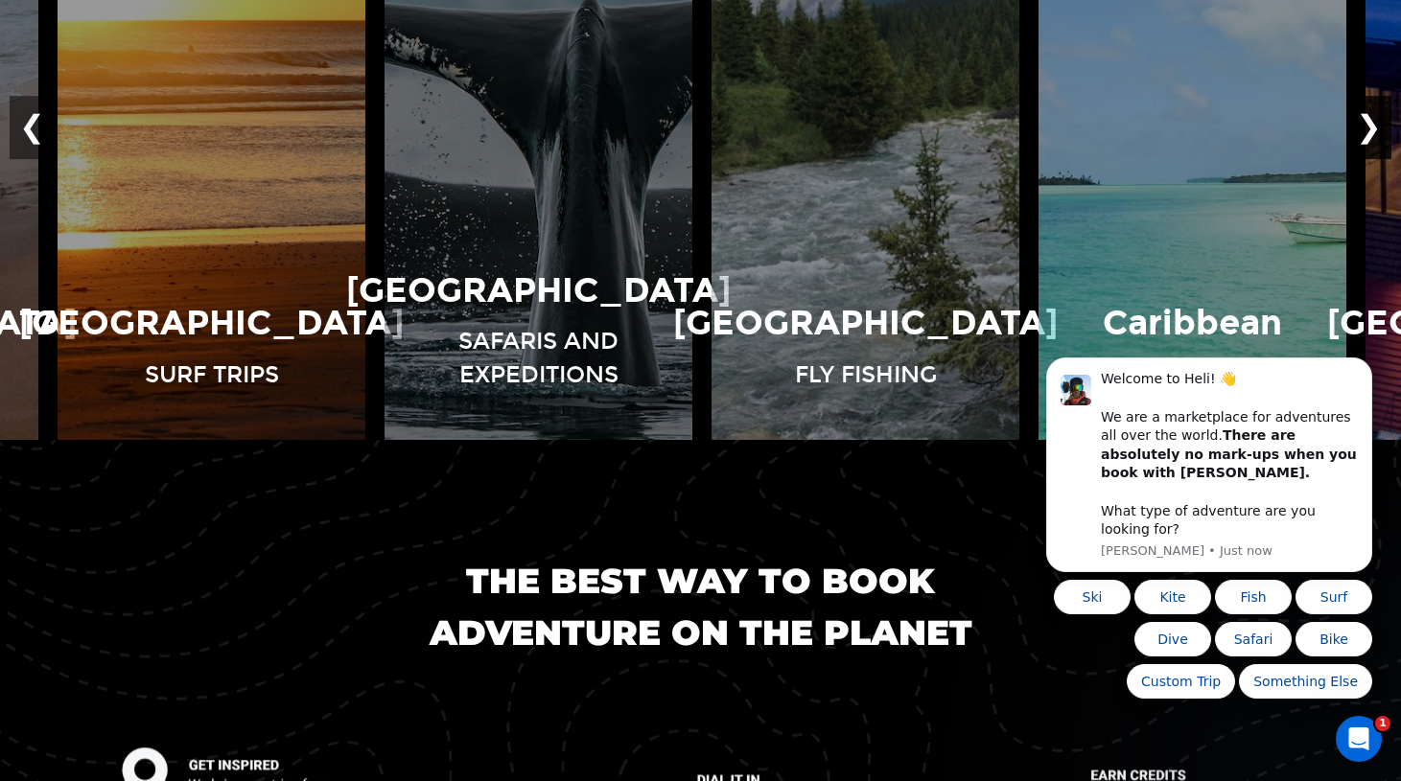
click at [1374, 160] on button "❯" at bounding box center [1368, 128] width 45 height 63
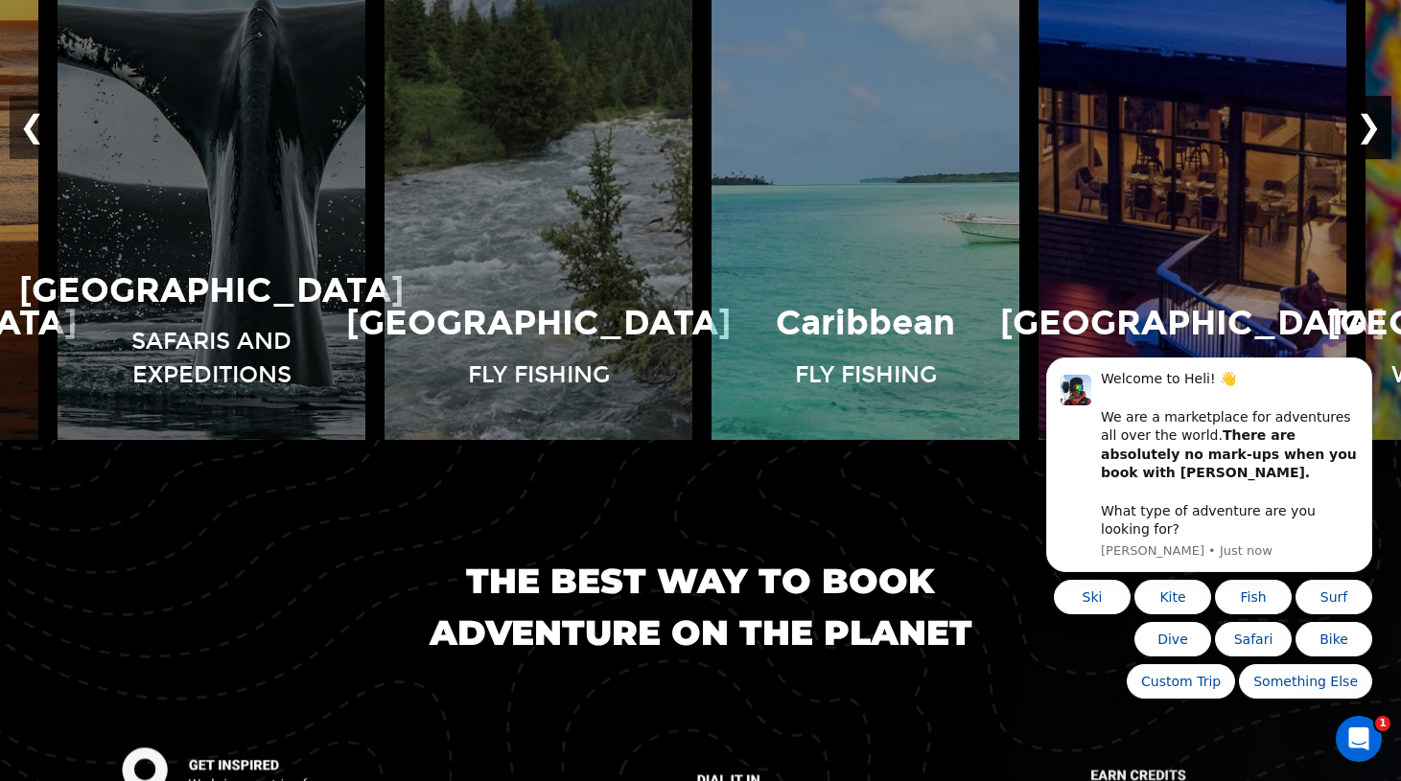
click at [1374, 160] on button "❯" at bounding box center [1368, 128] width 45 height 63
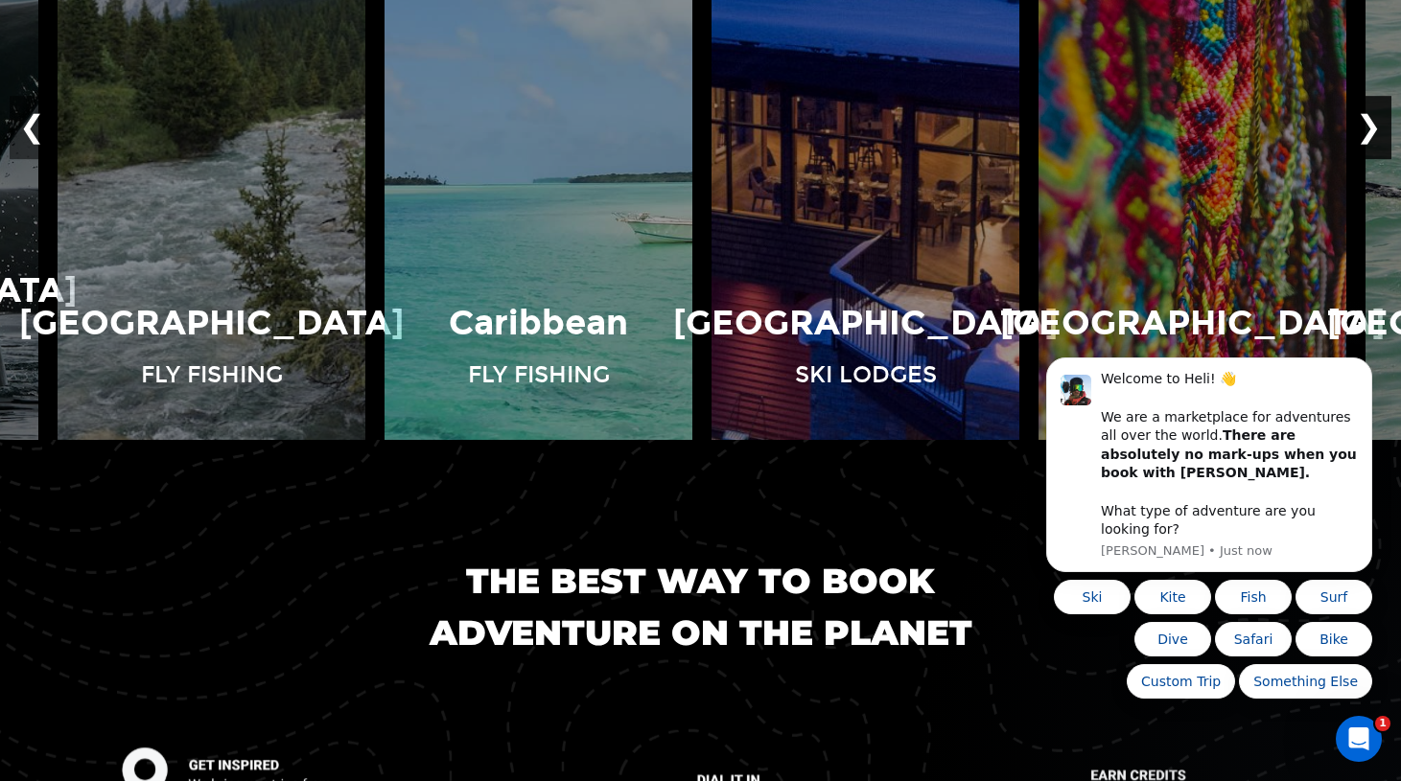
click at [1374, 160] on button "❯" at bounding box center [1368, 128] width 45 height 63
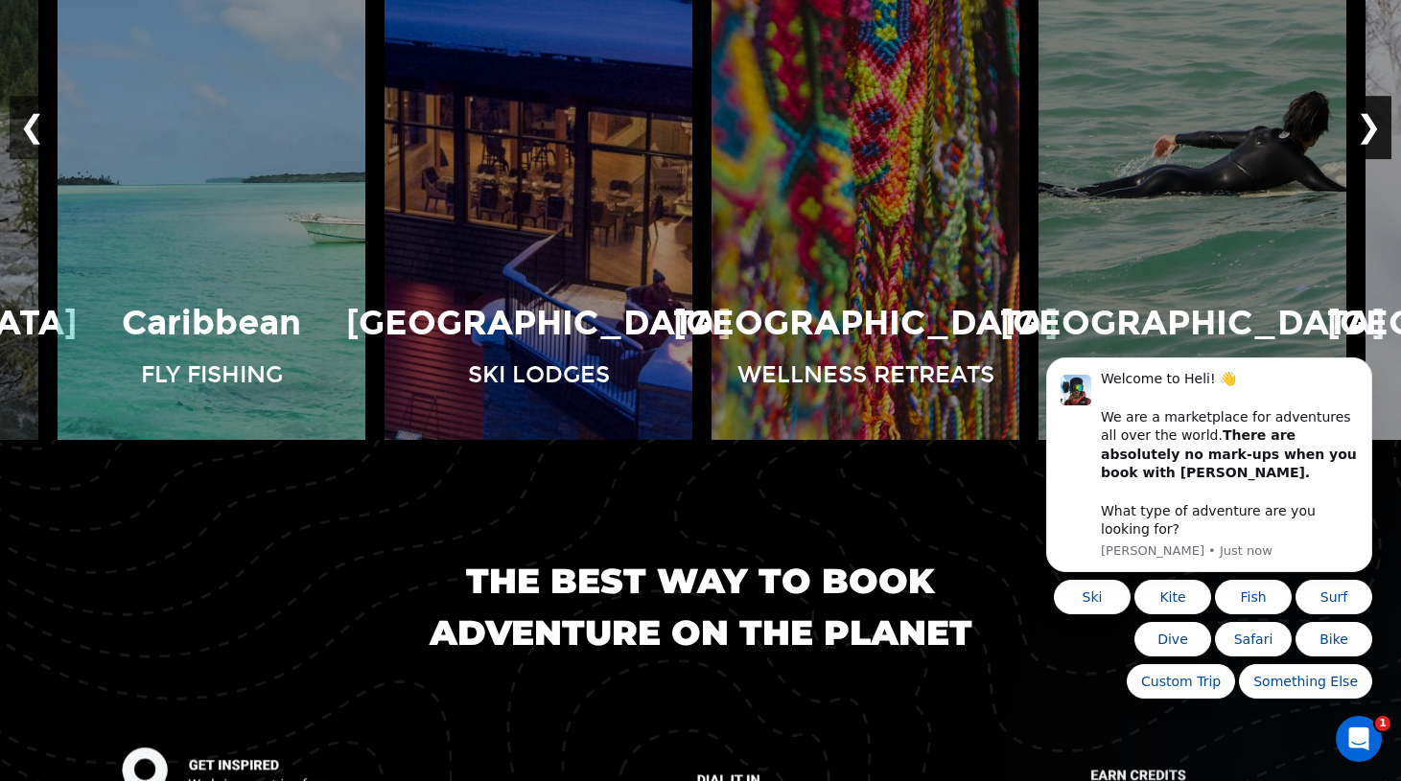
click at [1374, 160] on button "❯" at bounding box center [1368, 128] width 45 height 63
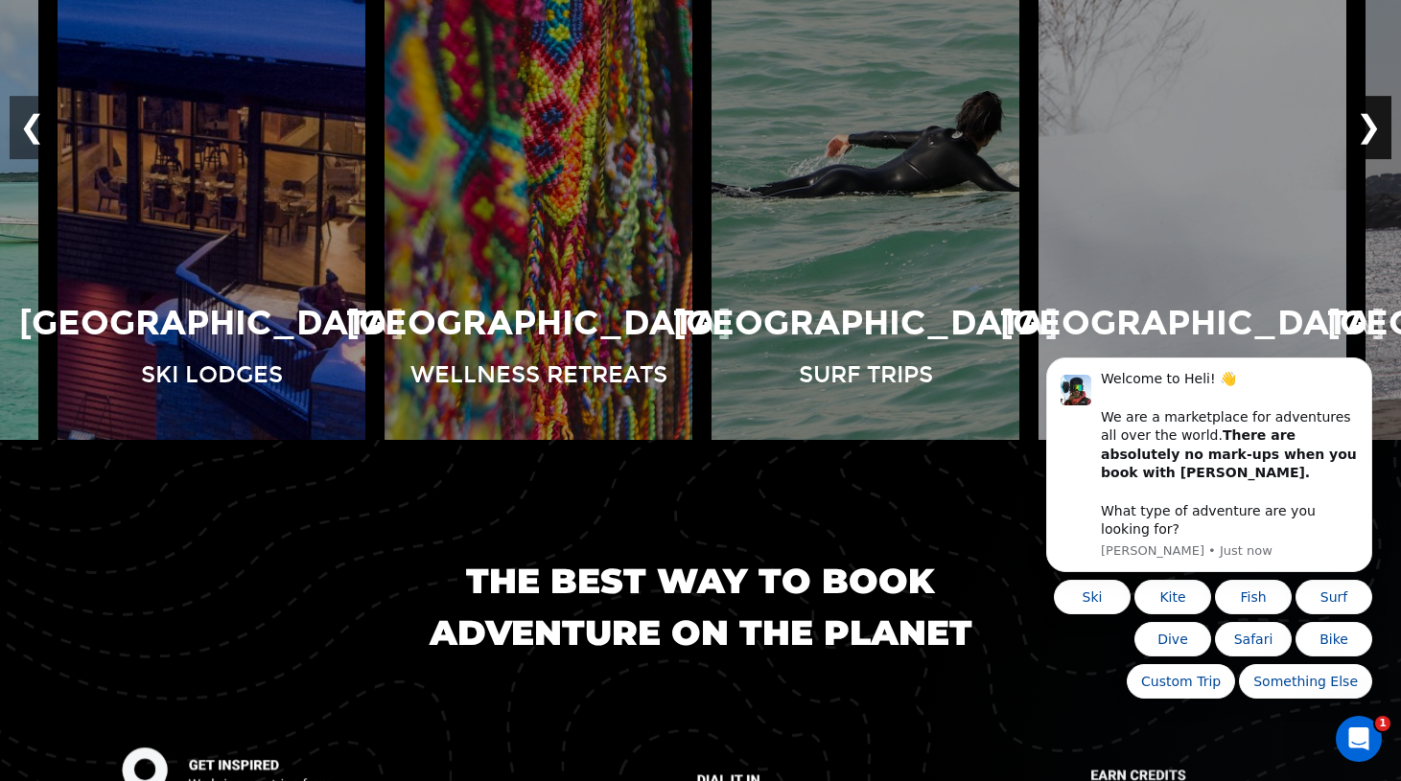
click at [1374, 160] on button "❯" at bounding box center [1368, 128] width 45 height 63
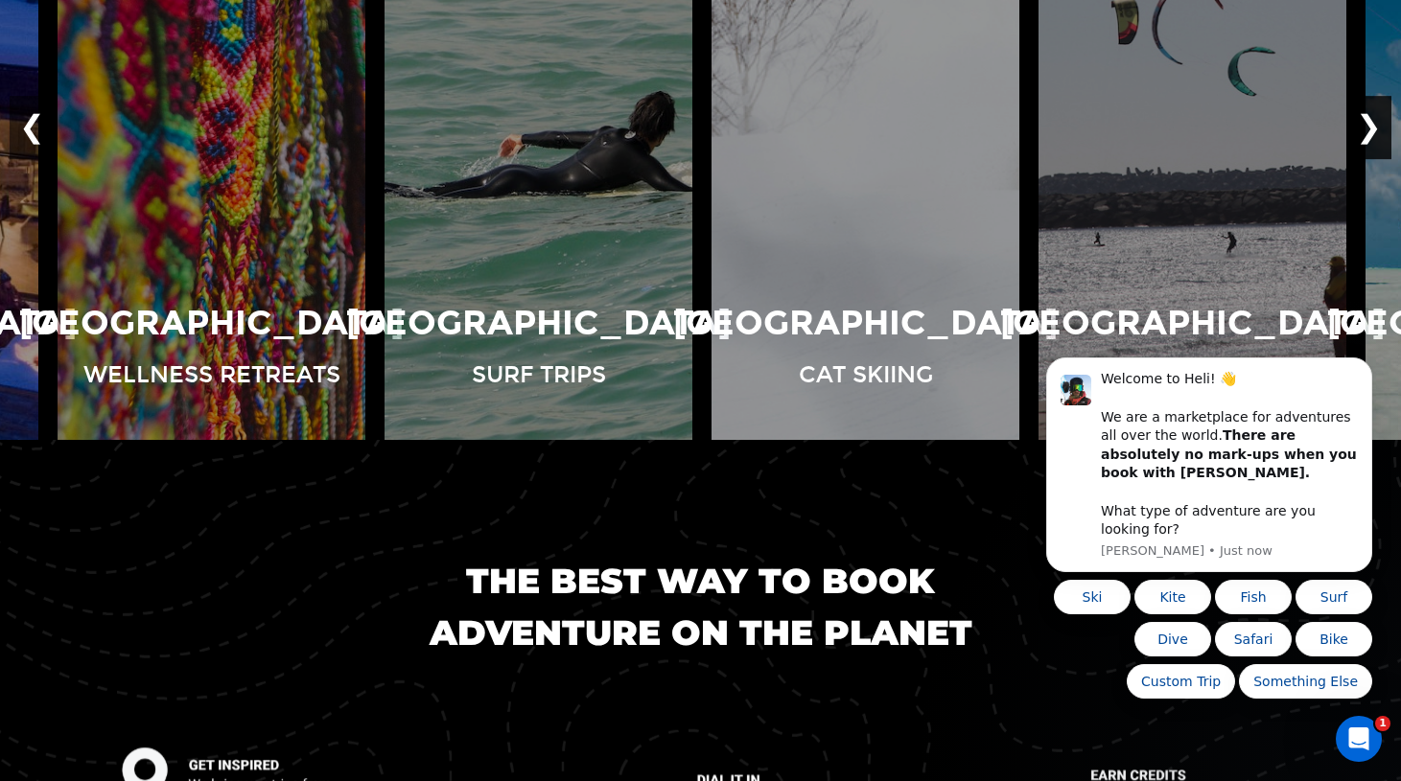
click at [1374, 160] on button "❯" at bounding box center [1368, 128] width 45 height 63
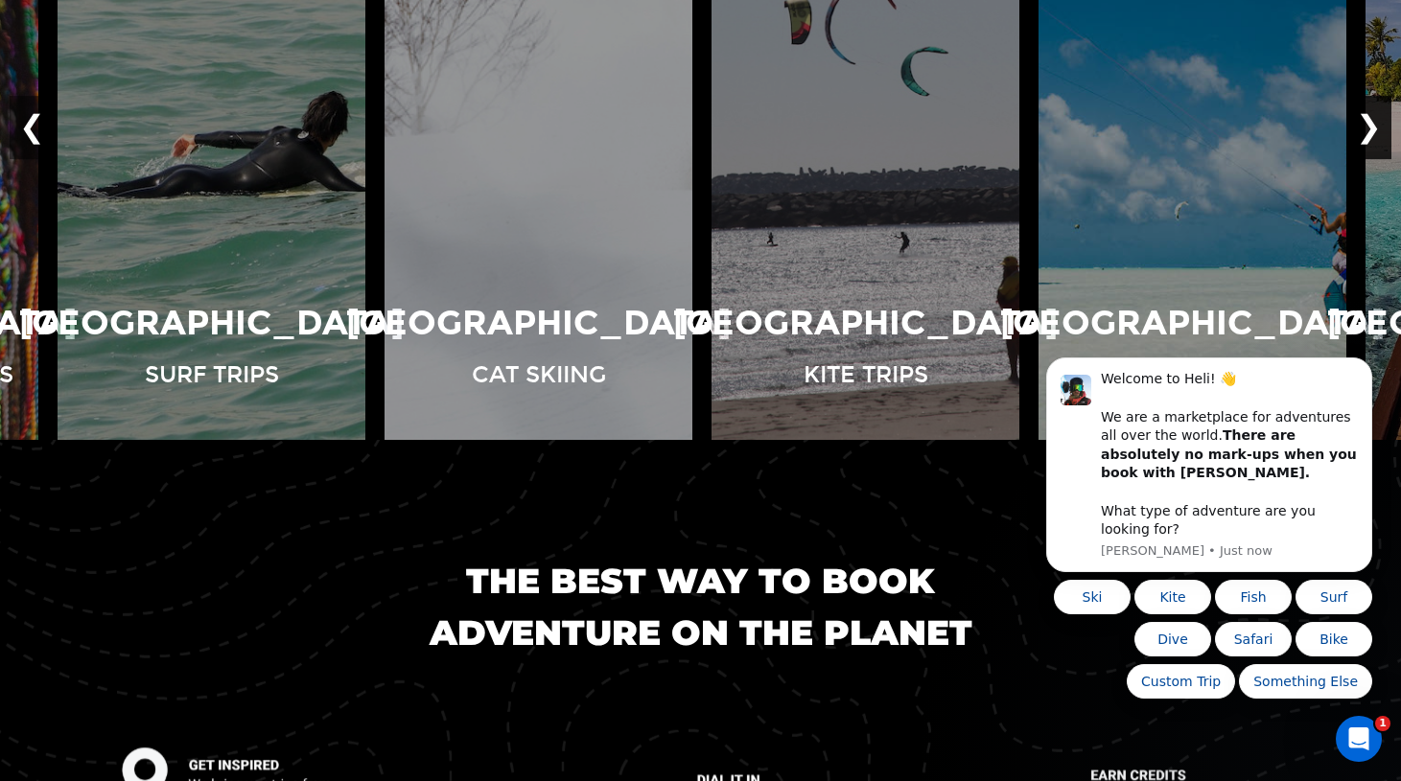
click at [1374, 160] on button "❯" at bounding box center [1368, 128] width 45 height 63
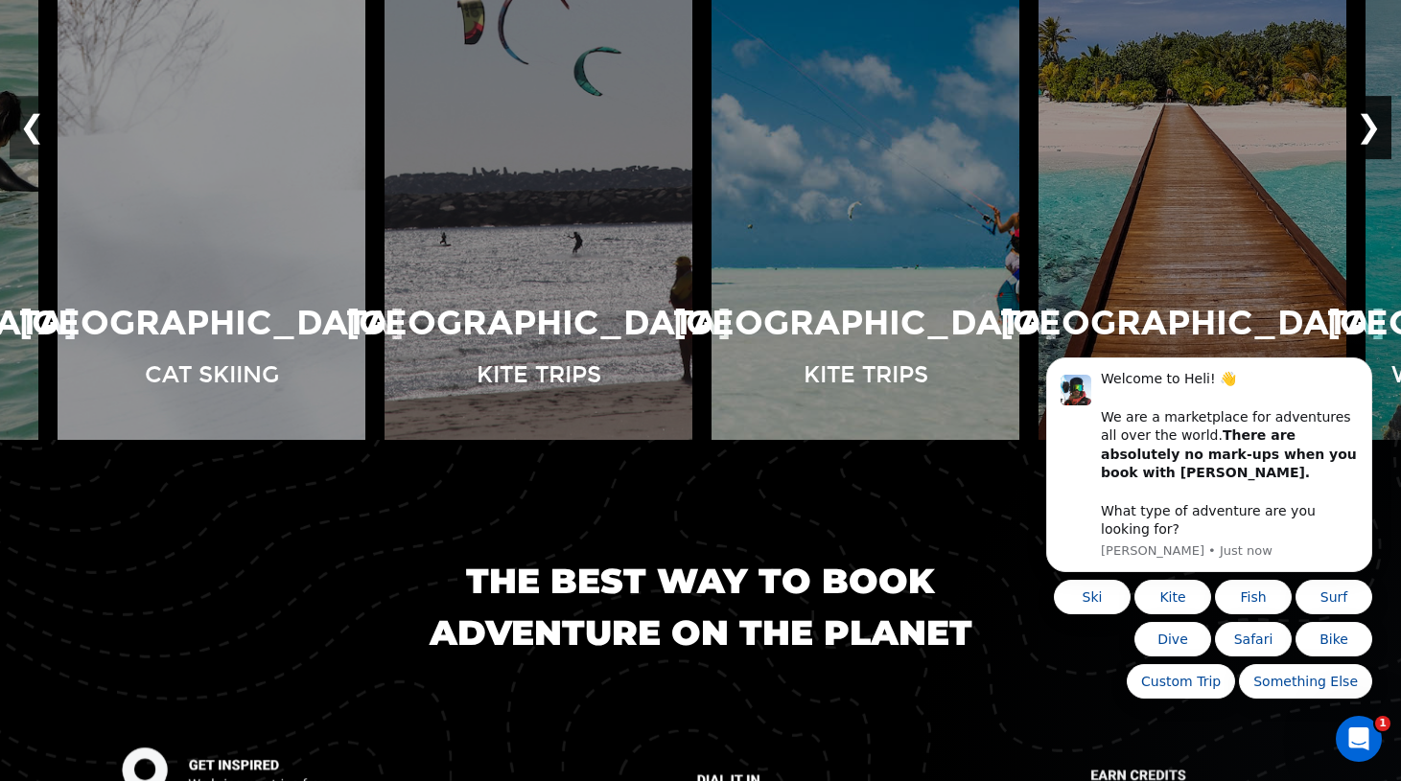
click at [1374, 160] on button "❯" at bounding box center [1368, 128] width 45 height 63
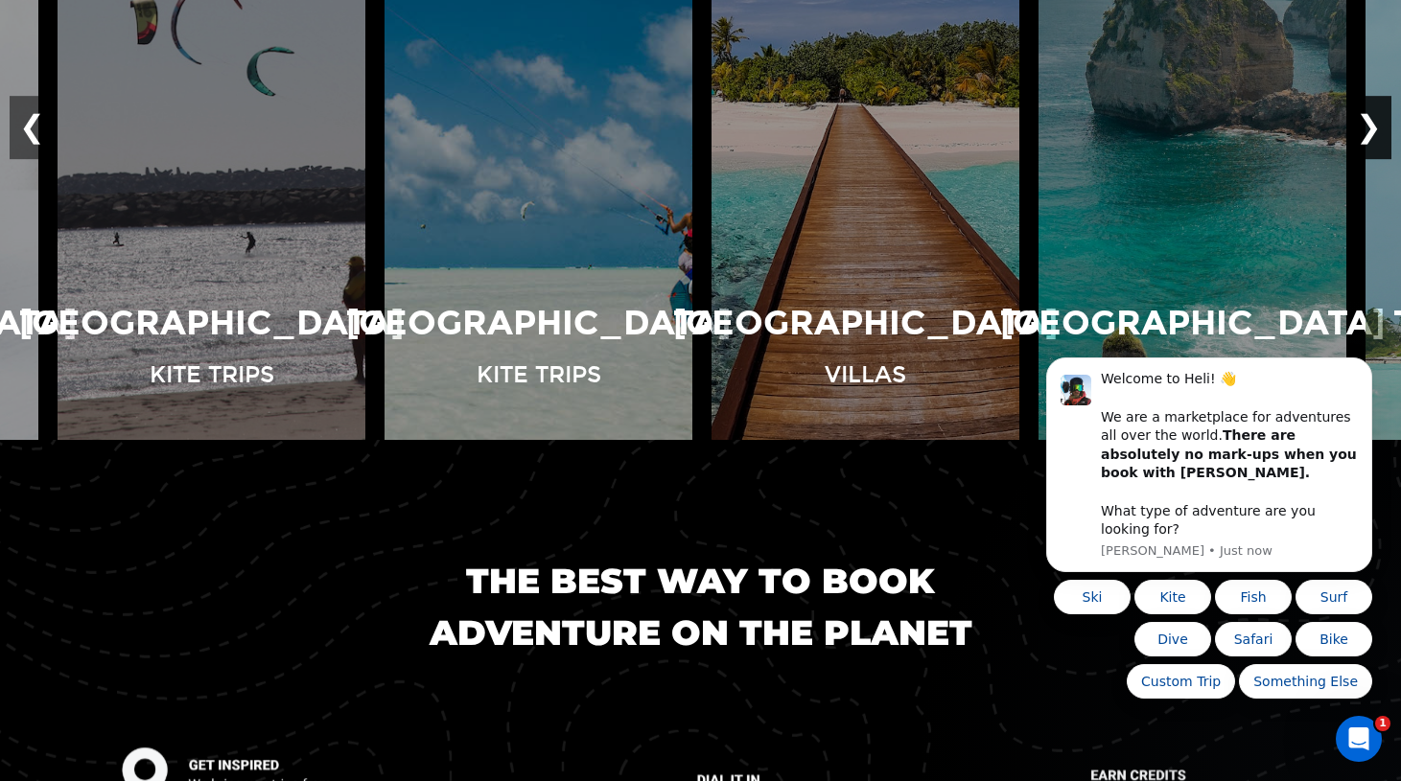
click at [1374, 160] on button "❯" at bounding box center [1368, 128] width 45 height 63
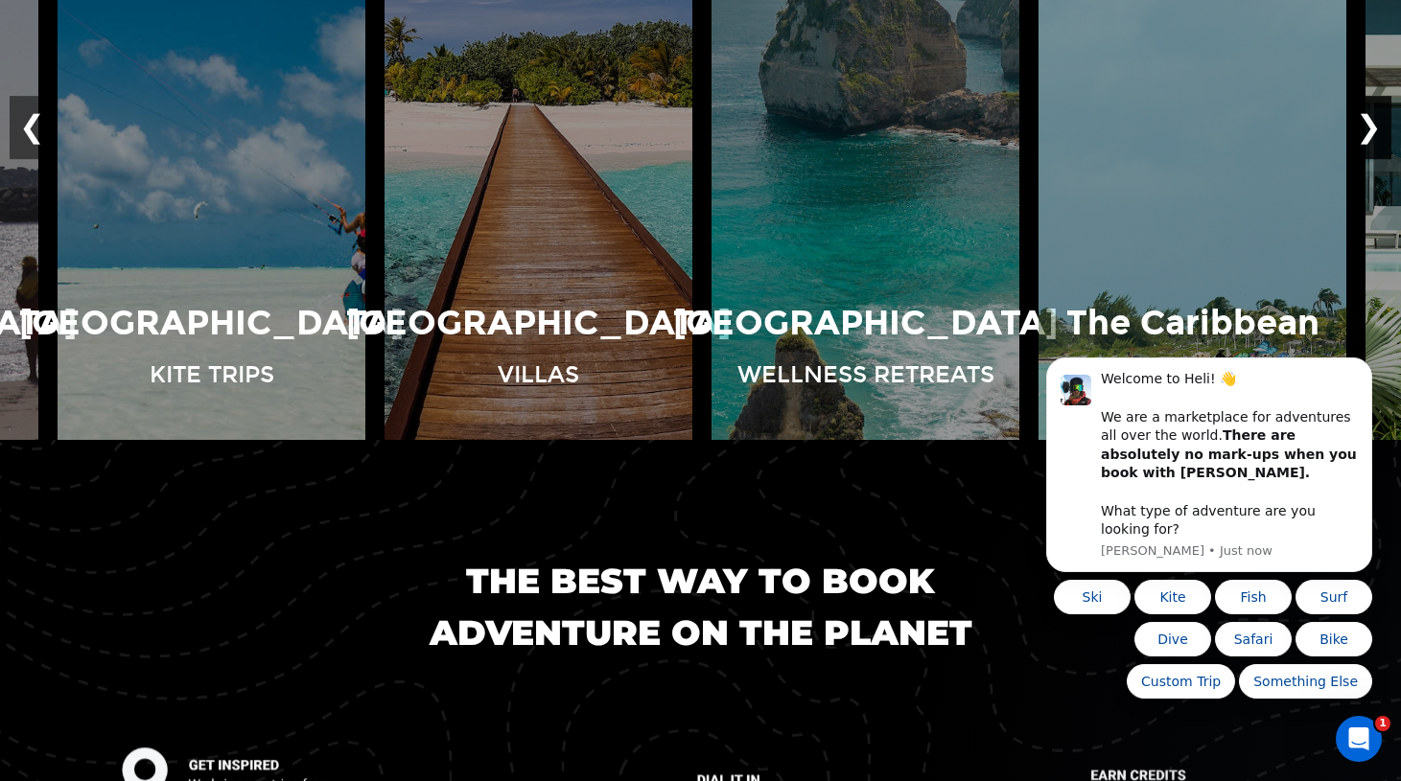
click at [1374, 160] on button "❯" at bounding box center [1368, 128] width 45 height 63
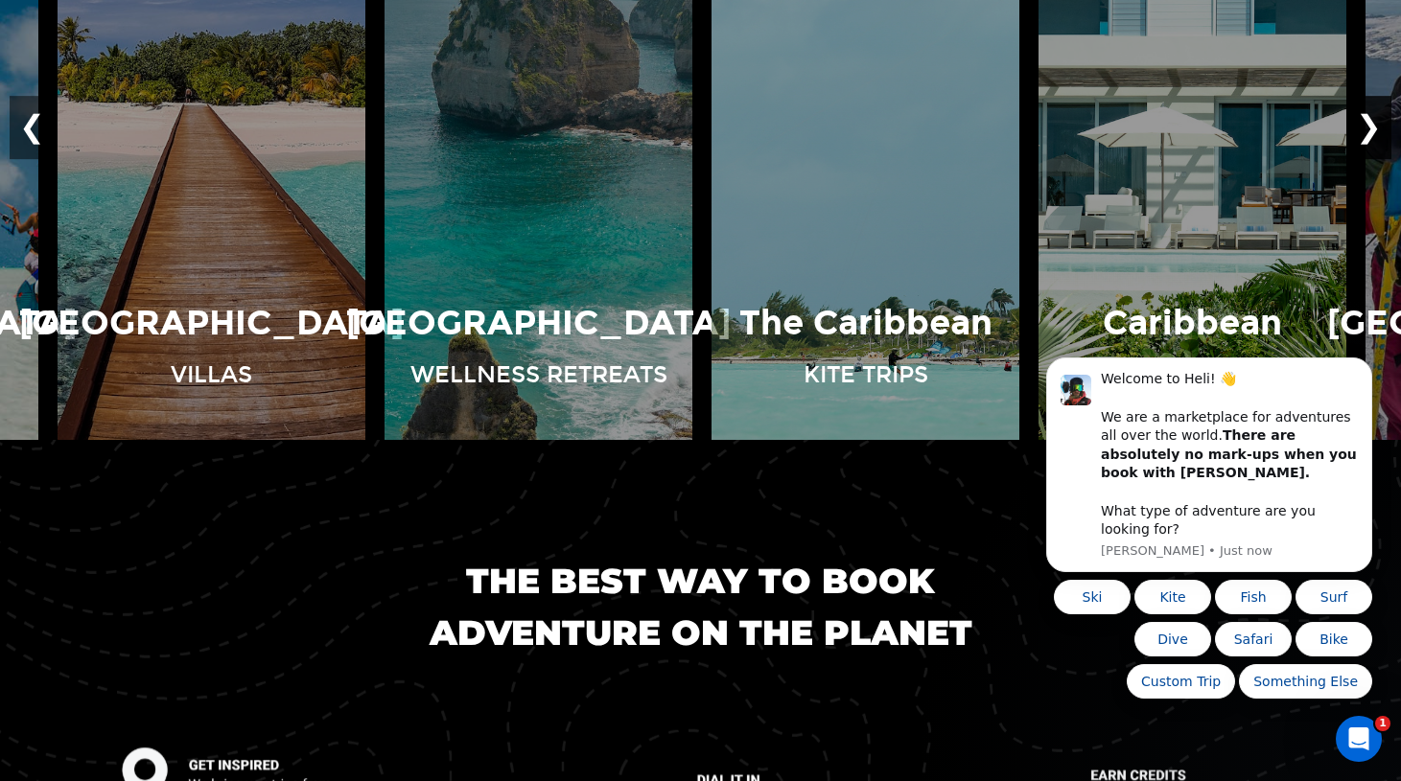
click at [1374, 160] on button "❯" at bounding box center [1368, 128] width 45 height 63
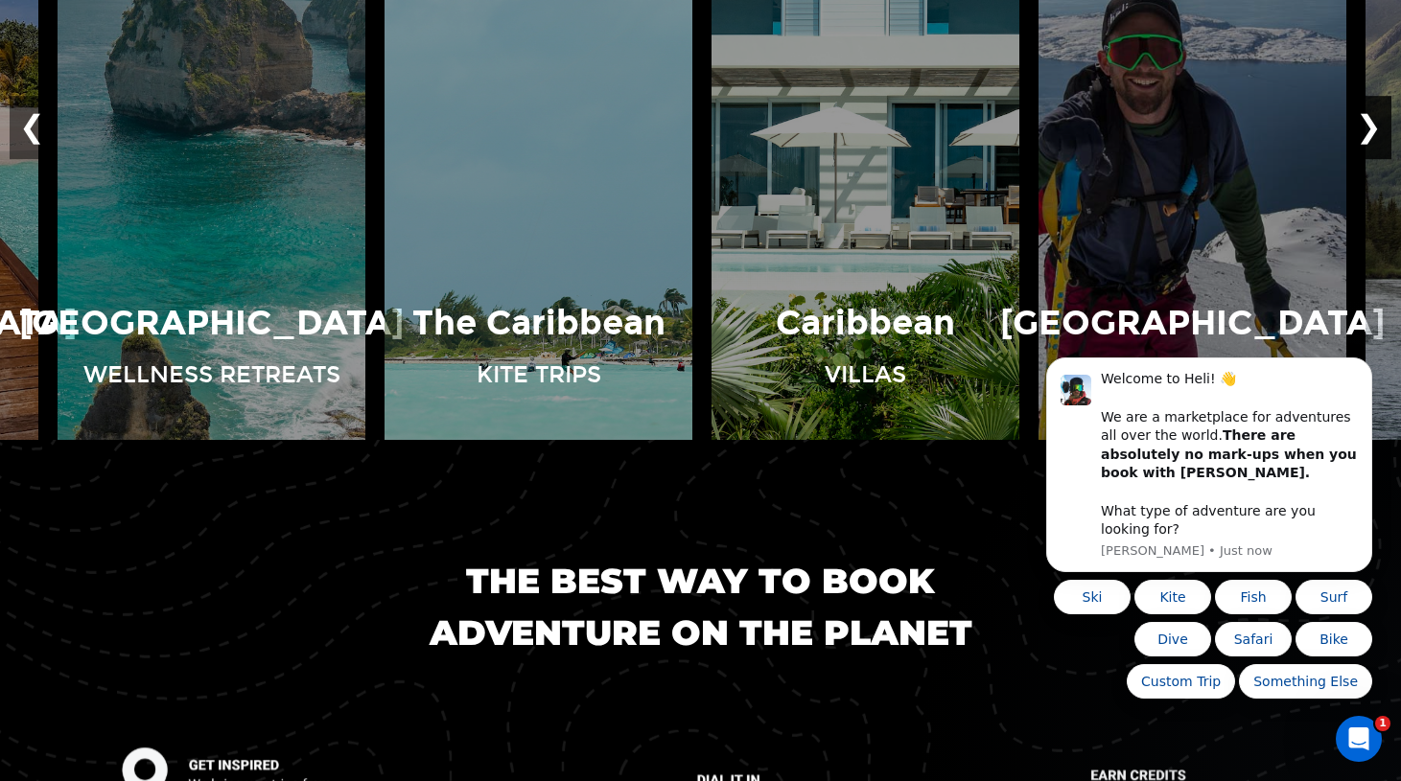
click at [1374, 160] on button "❯" at bounding box center [1368, 128] width 45 height 63
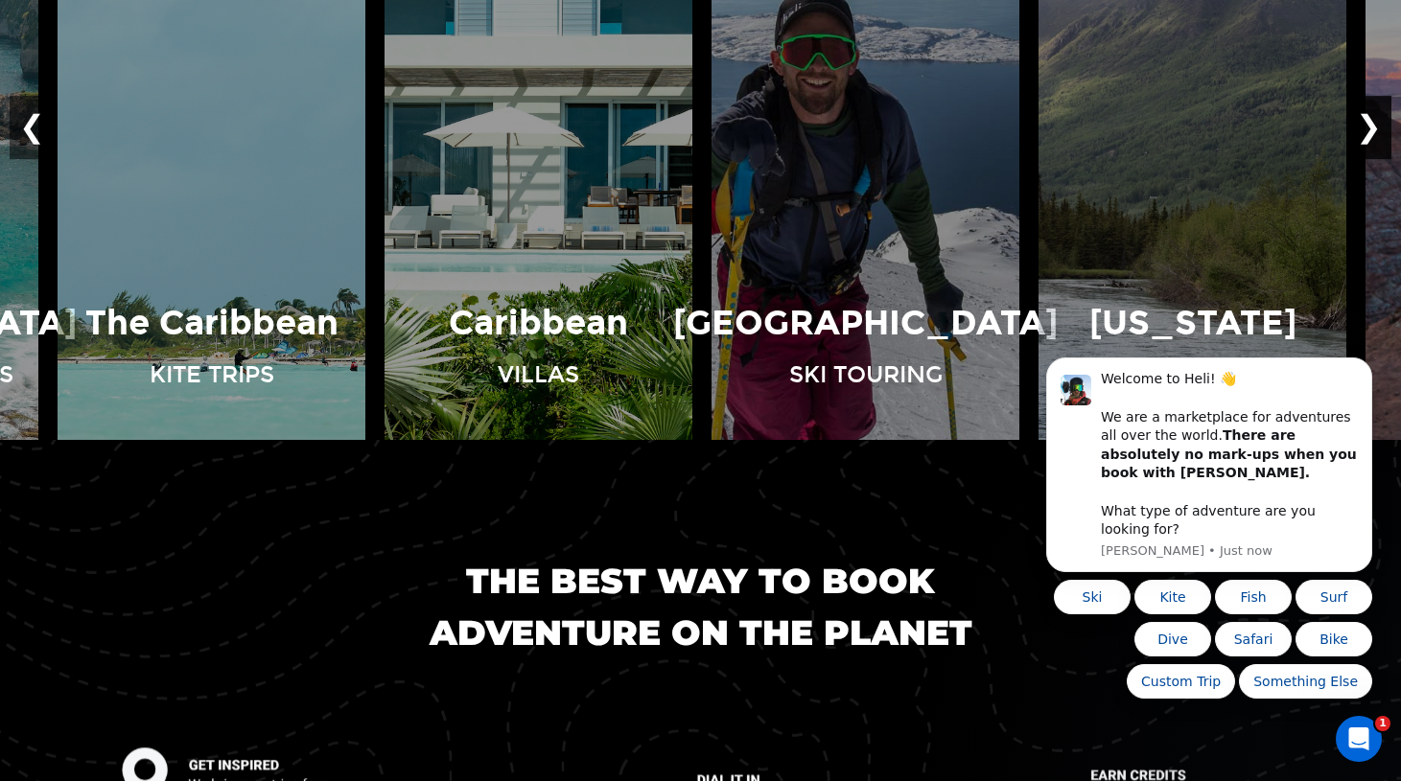
click at [1374, 160] on button "❯" at bounding box center [1368, 128] width 45 height 63
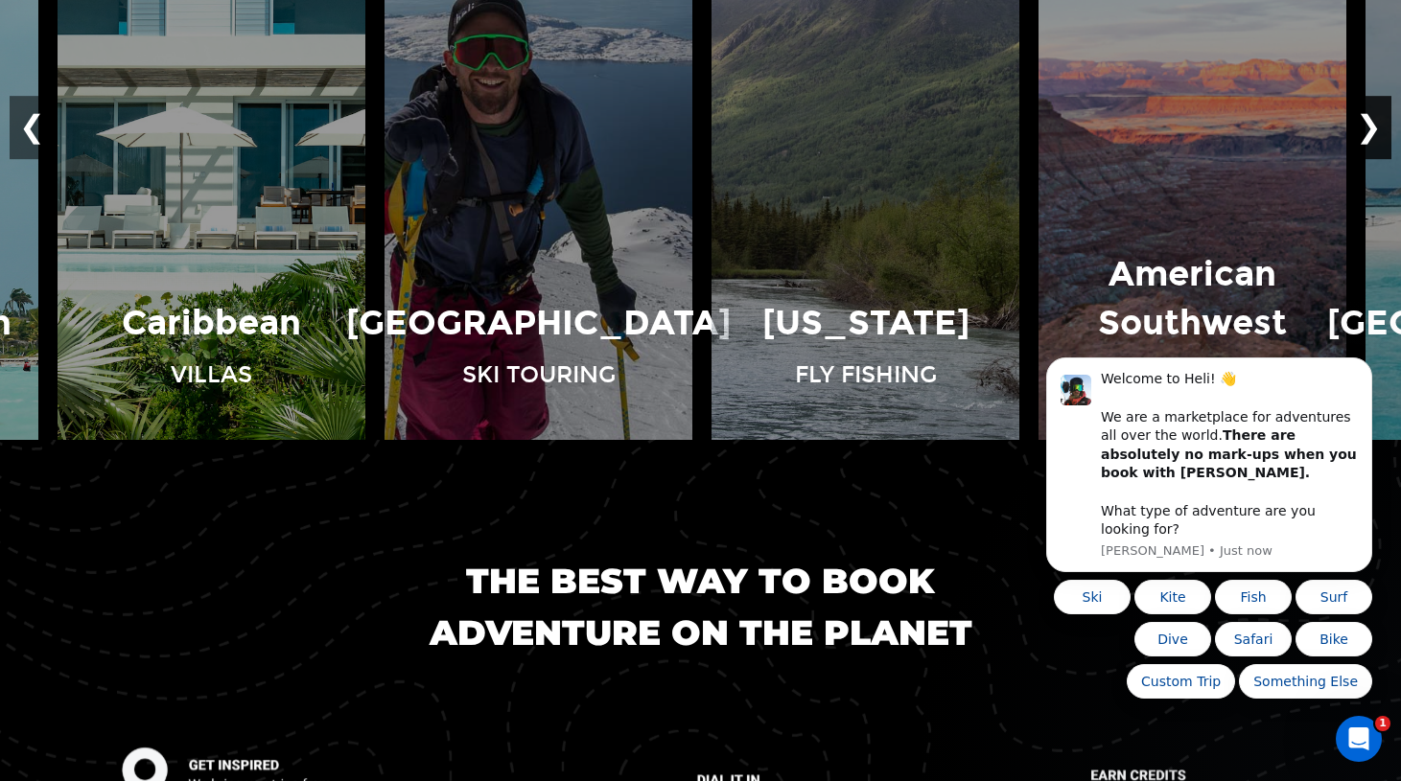
click at [1374, 160] on button "❯" at bounding box center [1368, 128] width 45 height 63
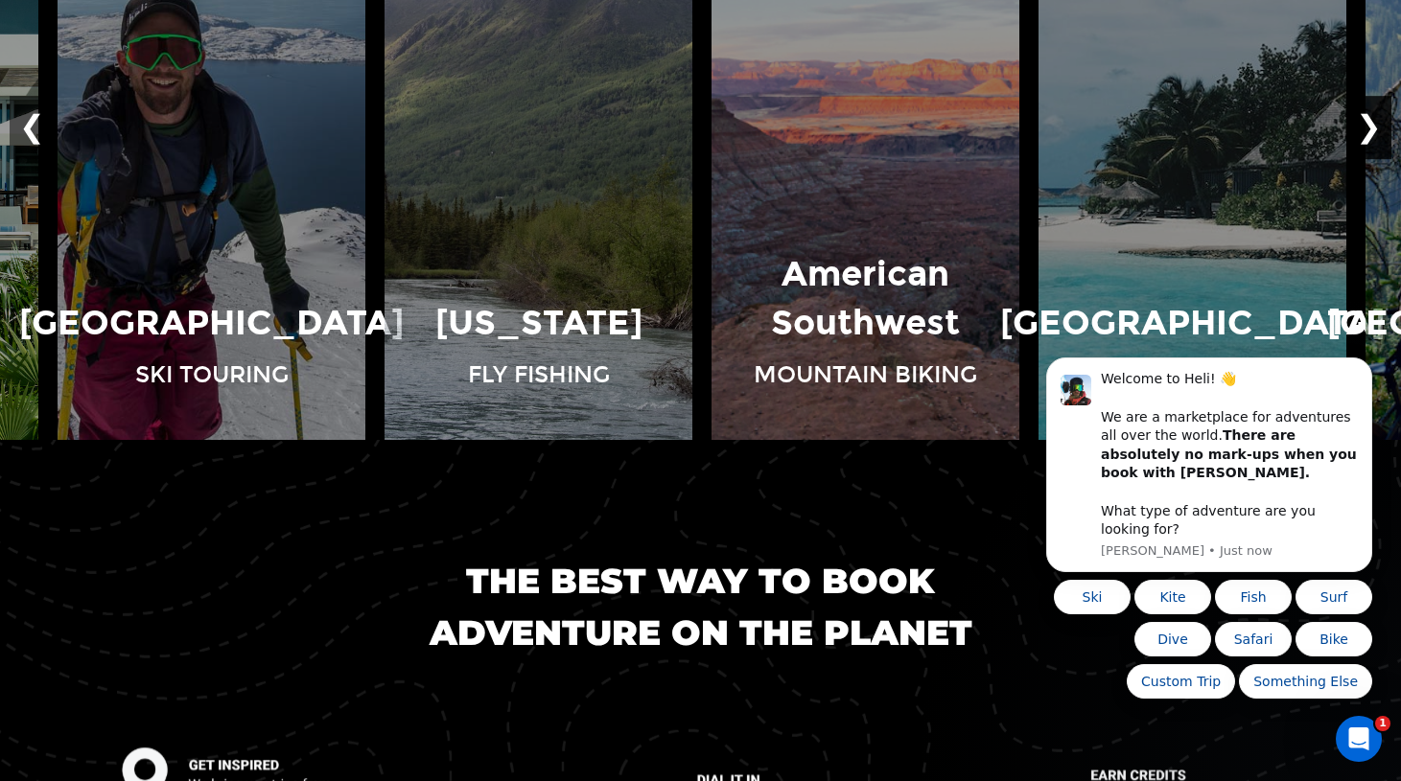
click at [1374, 160] on button "❯" at bounding box center [1368, 128] width 45 height 63
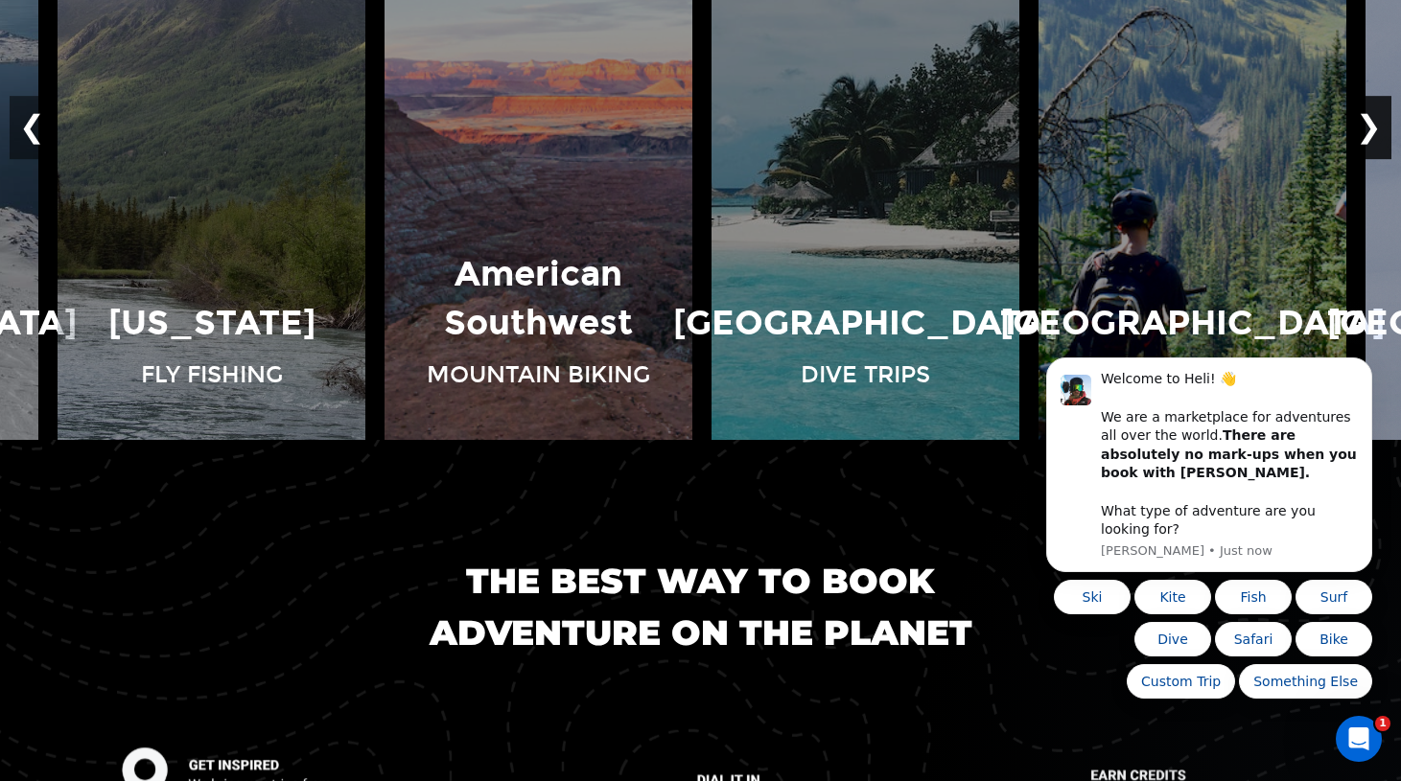
click at [1374, 160] on button "❯" at bounding box center [1368, 128] width 45 height 63
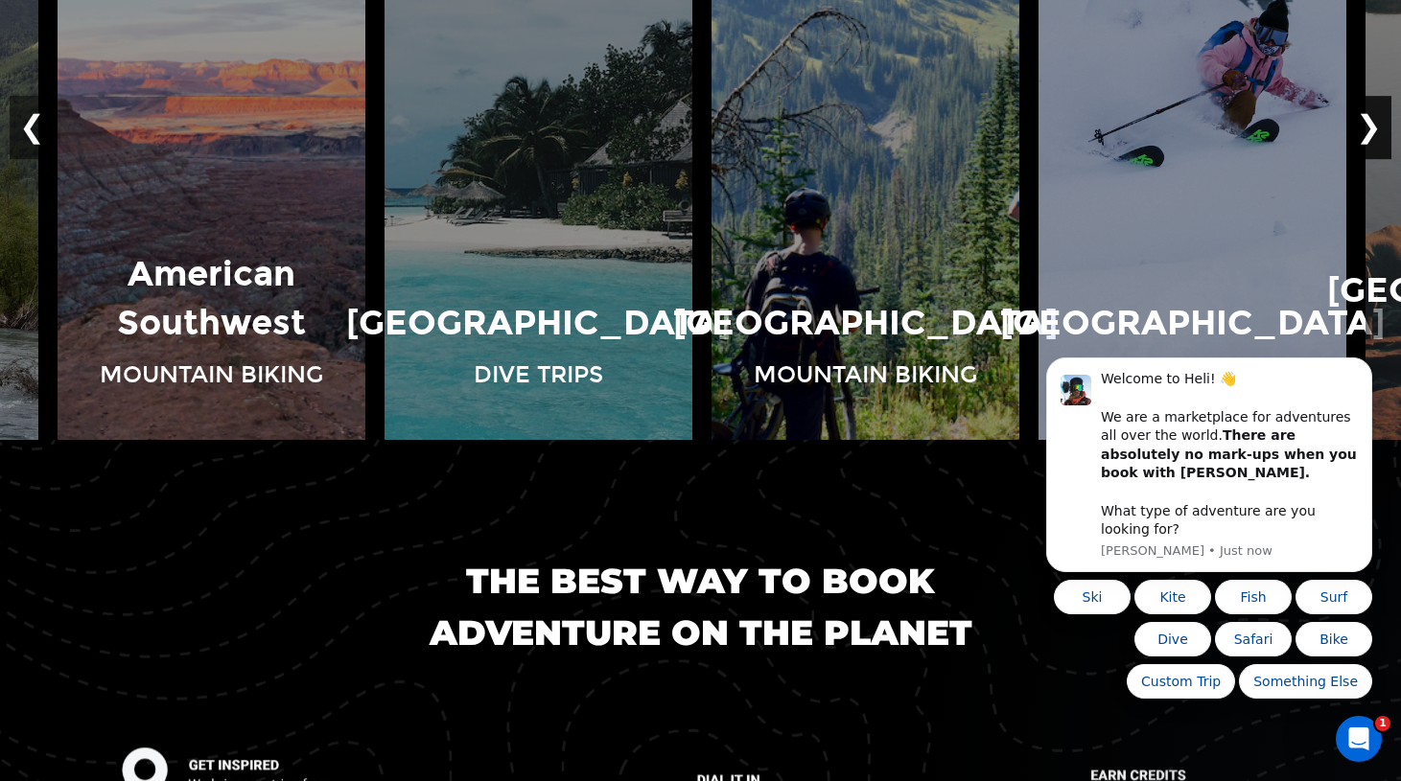
click at [1374, 160] on button "❯" at bounding box center [1368, 128] width 45 height 63
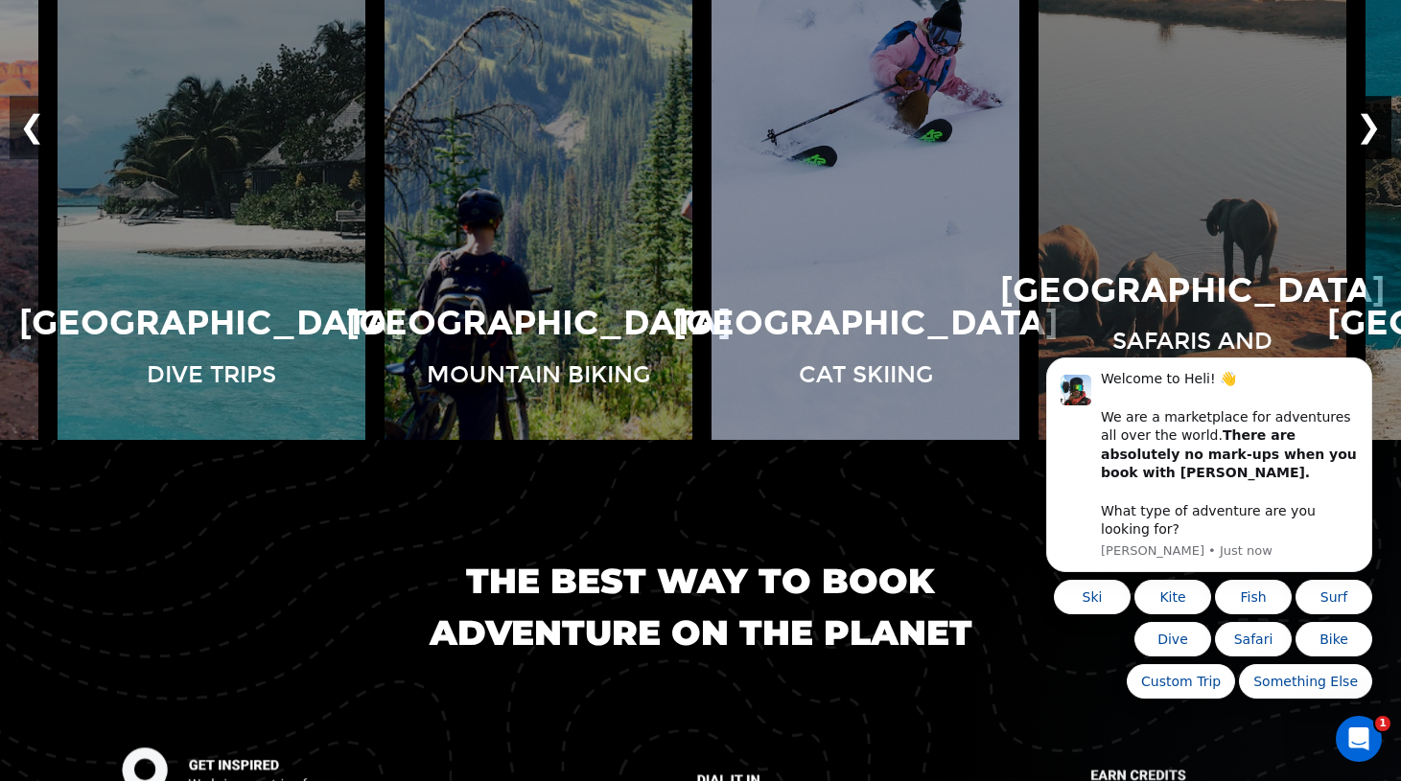
click at [1374, 160] on button "❯" at bounding box center [1368, 128] width 45 height 63
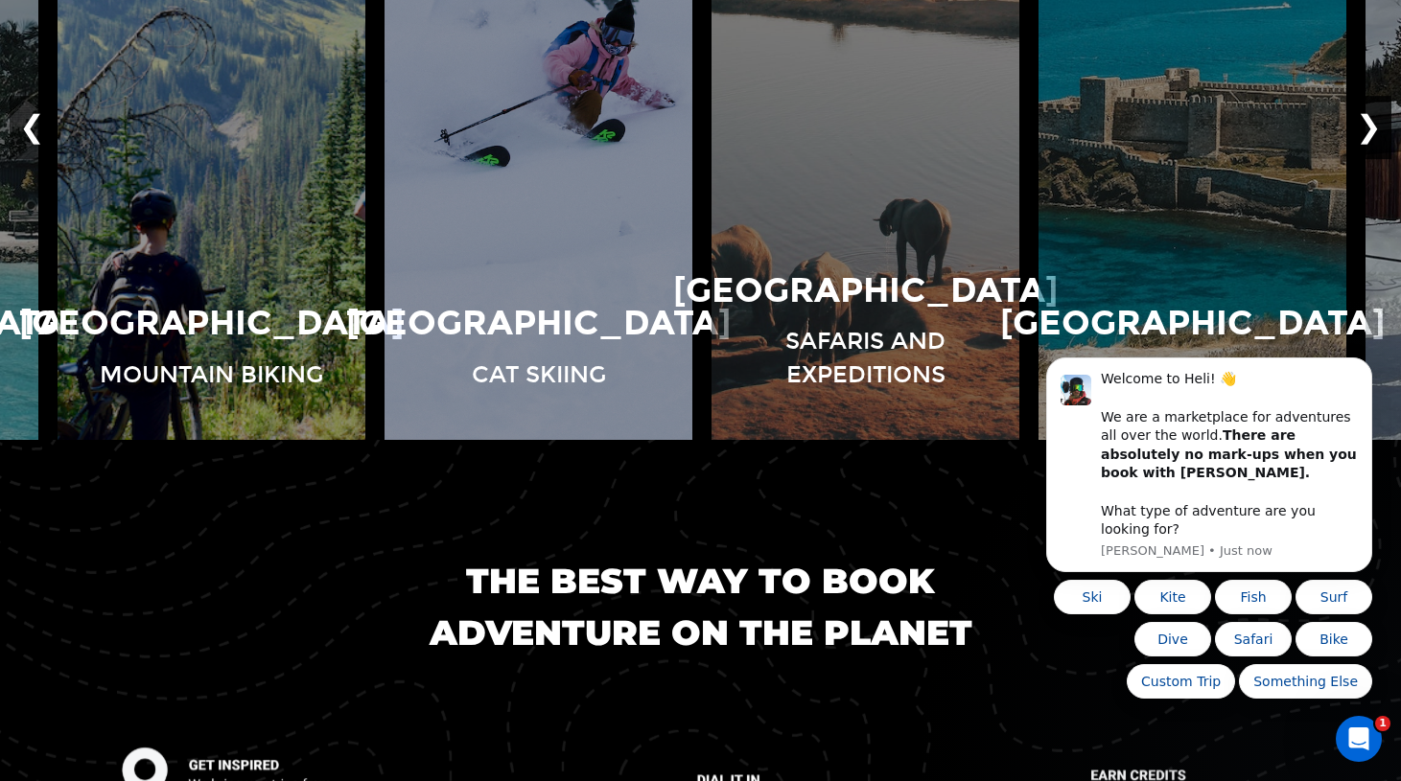
click at [1374, 160] on button "❯" at bounding box center [1368, 128] width 45 height 63
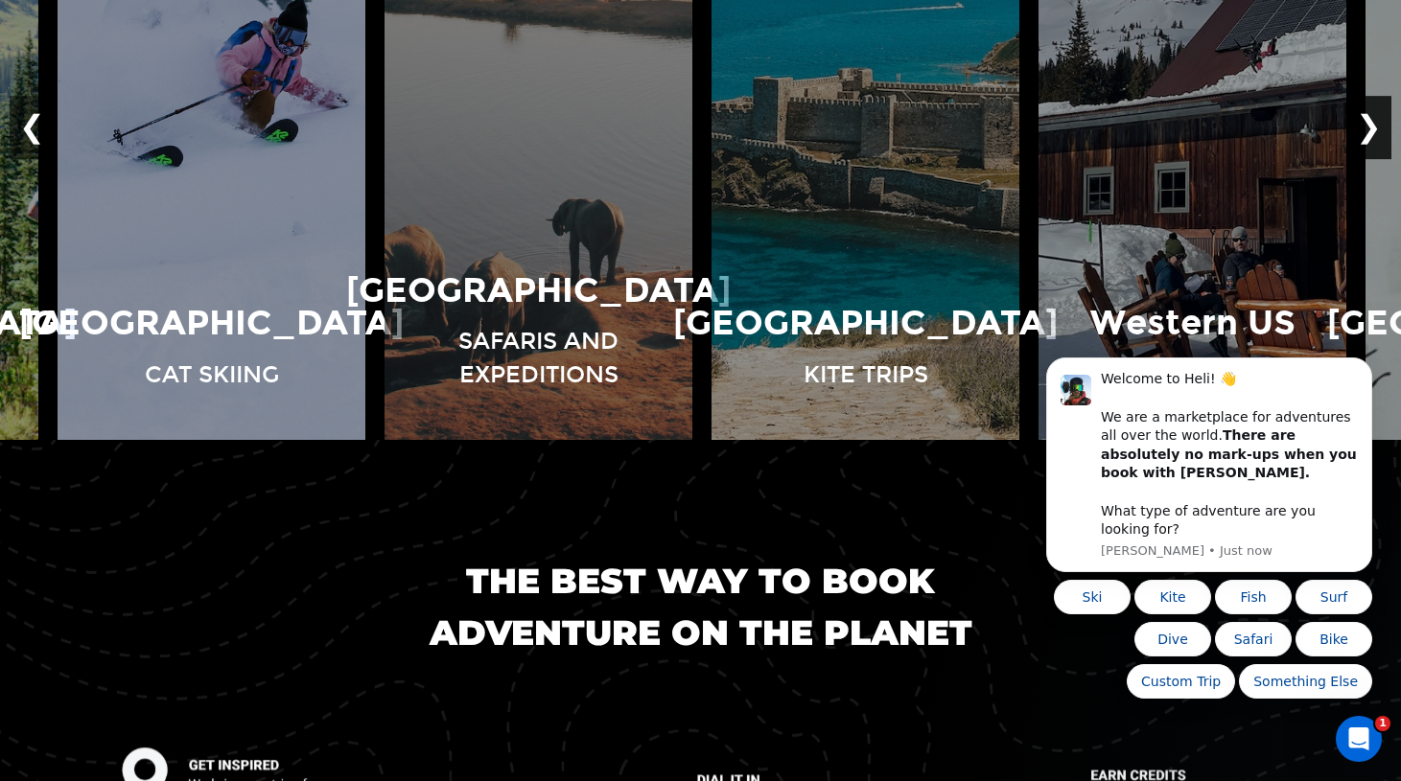
click at [1374, 160] on button "❯" at bounding box center [1368, 128] width 45 height 63
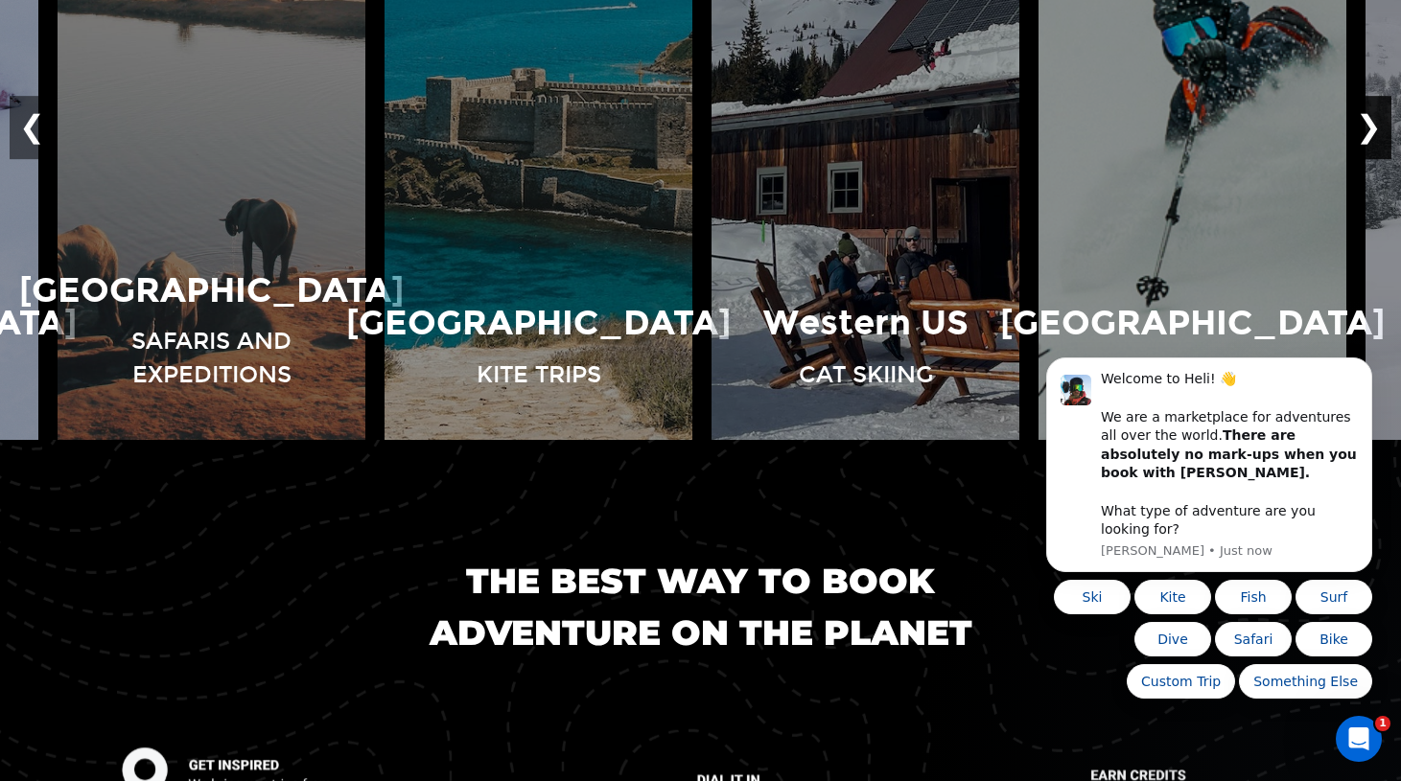
click at [1374, 160] on button "❯" at bounding box center [1368, 128] width 45 height 63
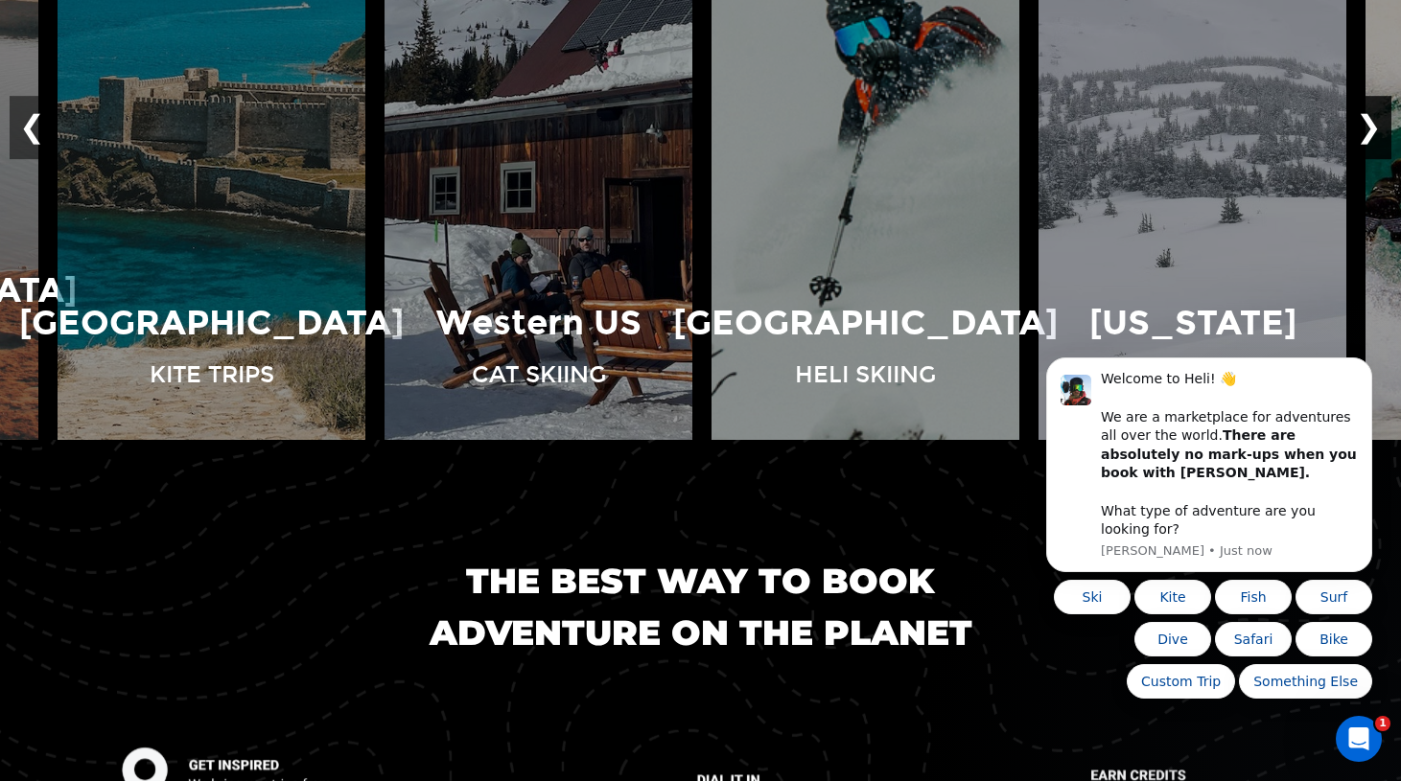
click at [1374, 160] on button "❯" at bounding box center [1368, 128] width 45 height 63
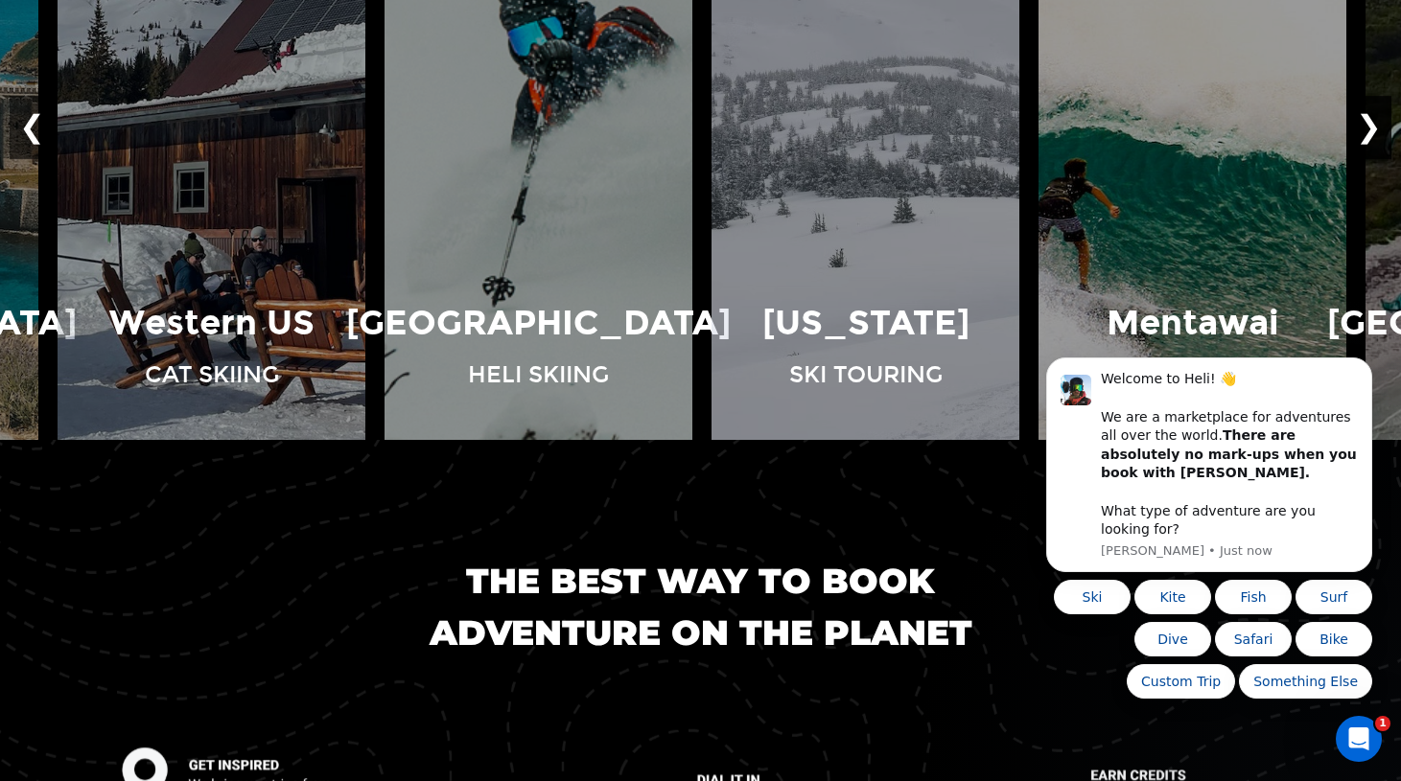
click at [1374, 160] on button "❯" at bounding box center [1368, 128] width 45 height 63
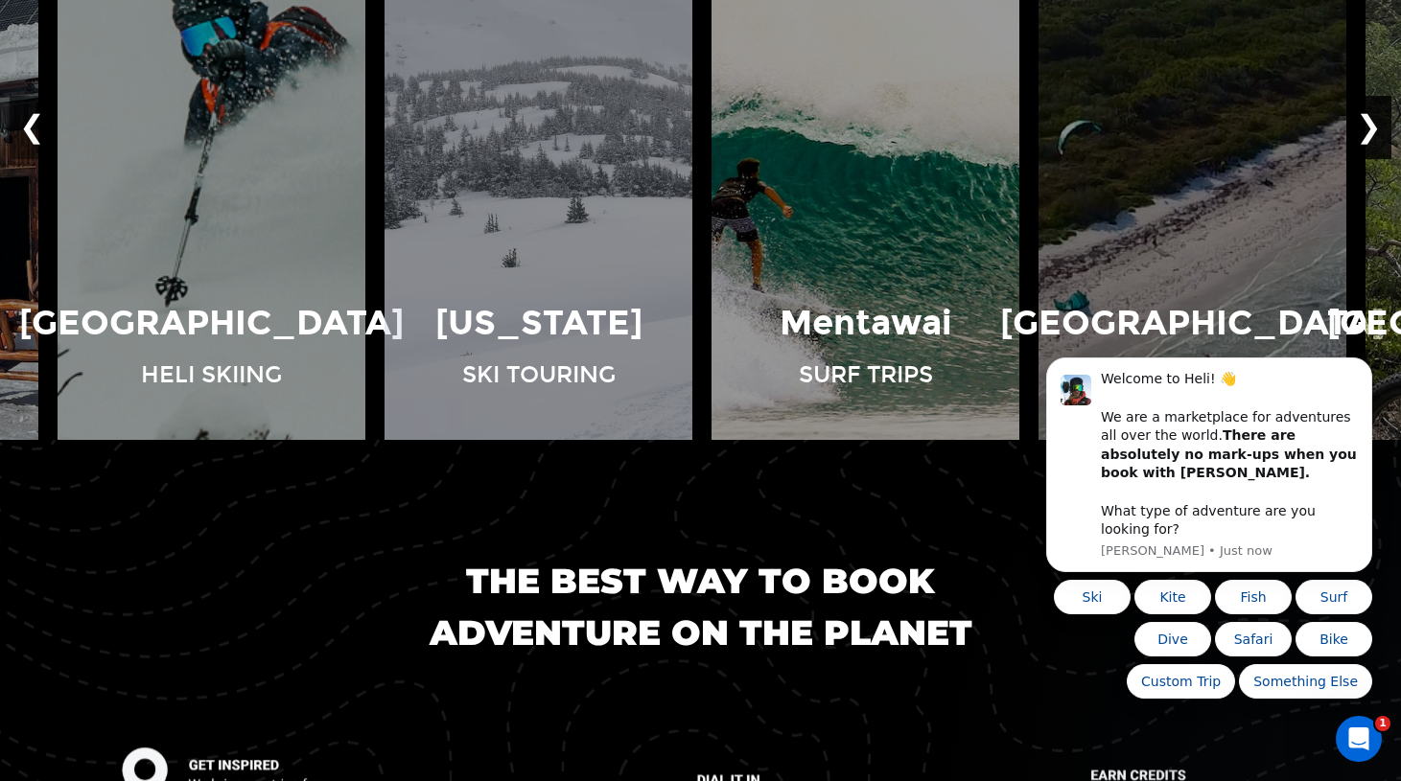
click at [1374, 160] on button "❯" at bounding box center [1368, 128] width 45 height 63
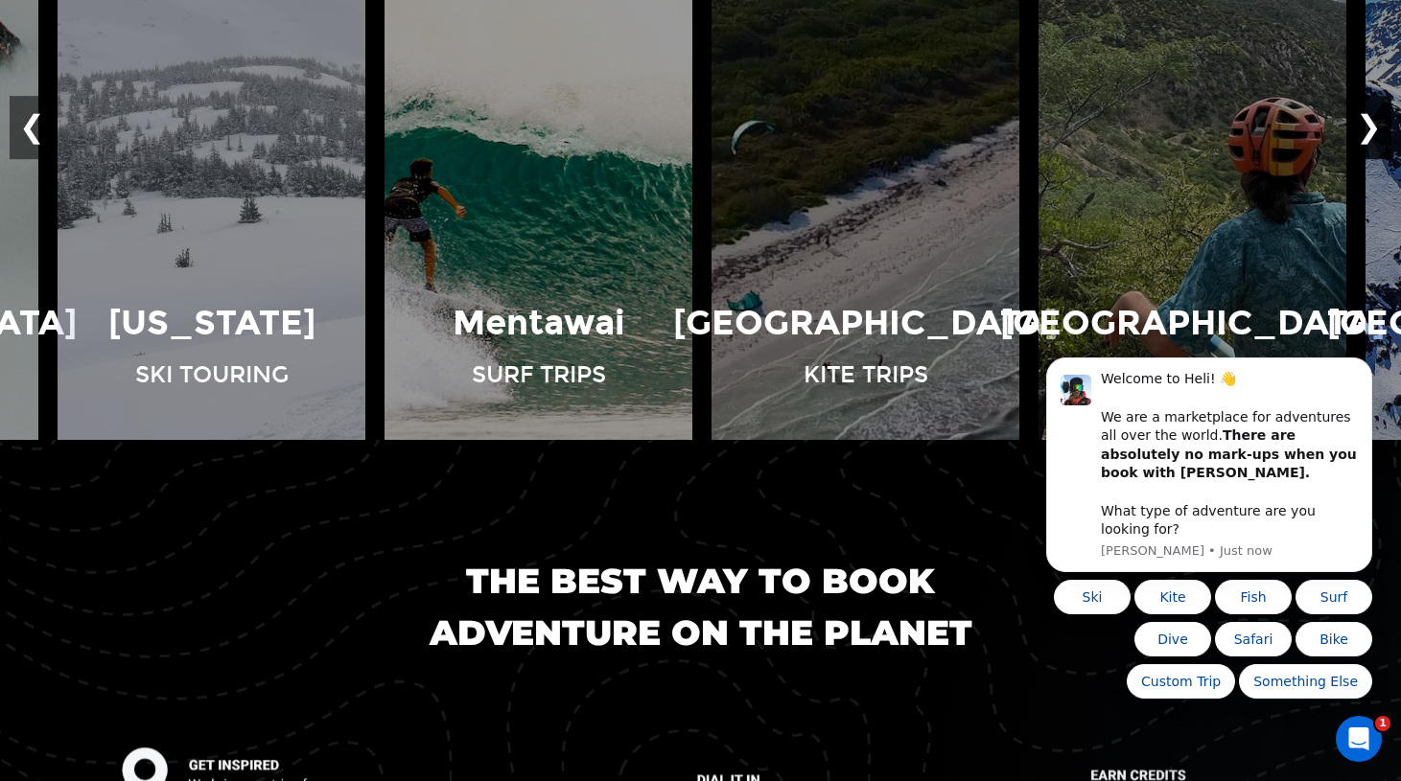
click at [1374, 160] on button "❯" at bounding box center [1368, 128] width 45 height 63
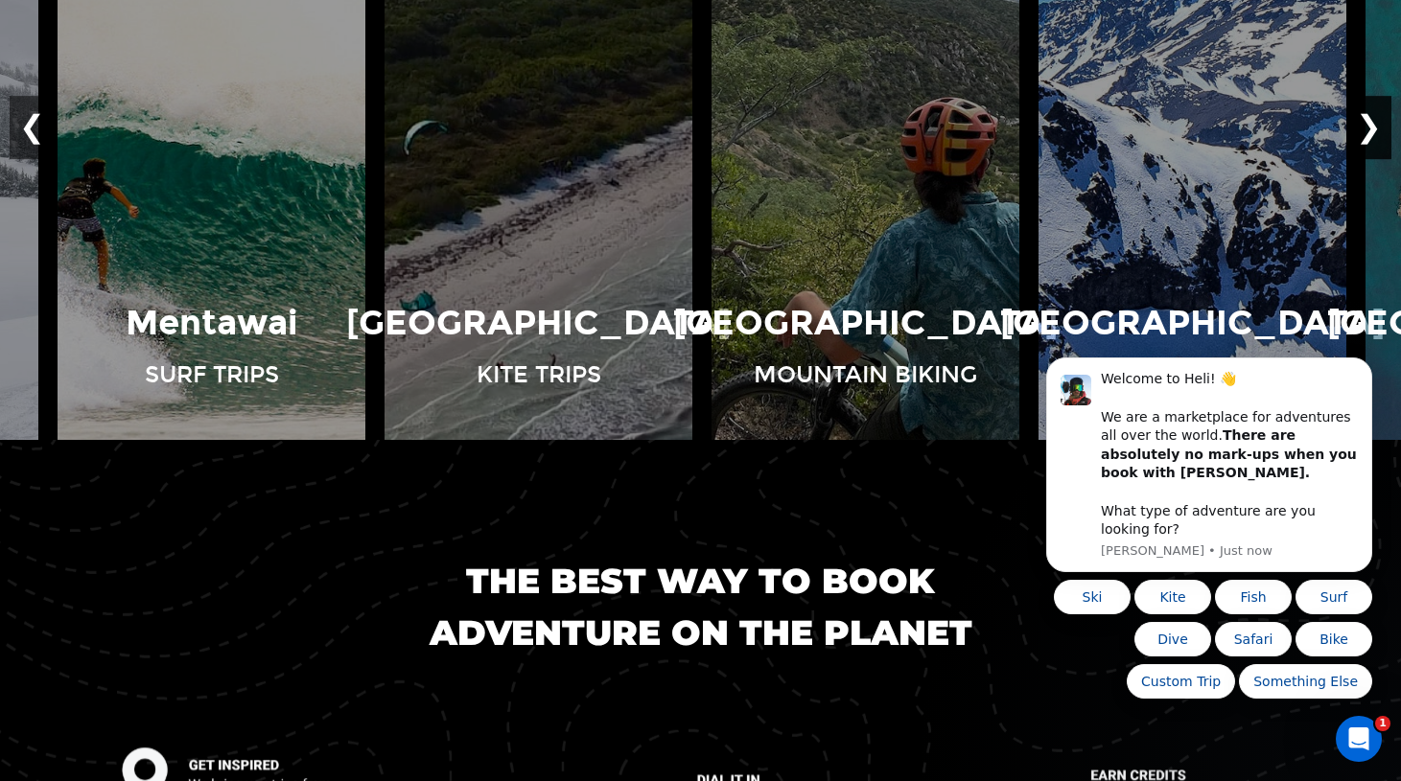
click at [1374, 160] on button "❯" at bounding box center [1368, 128] width 45 height 63
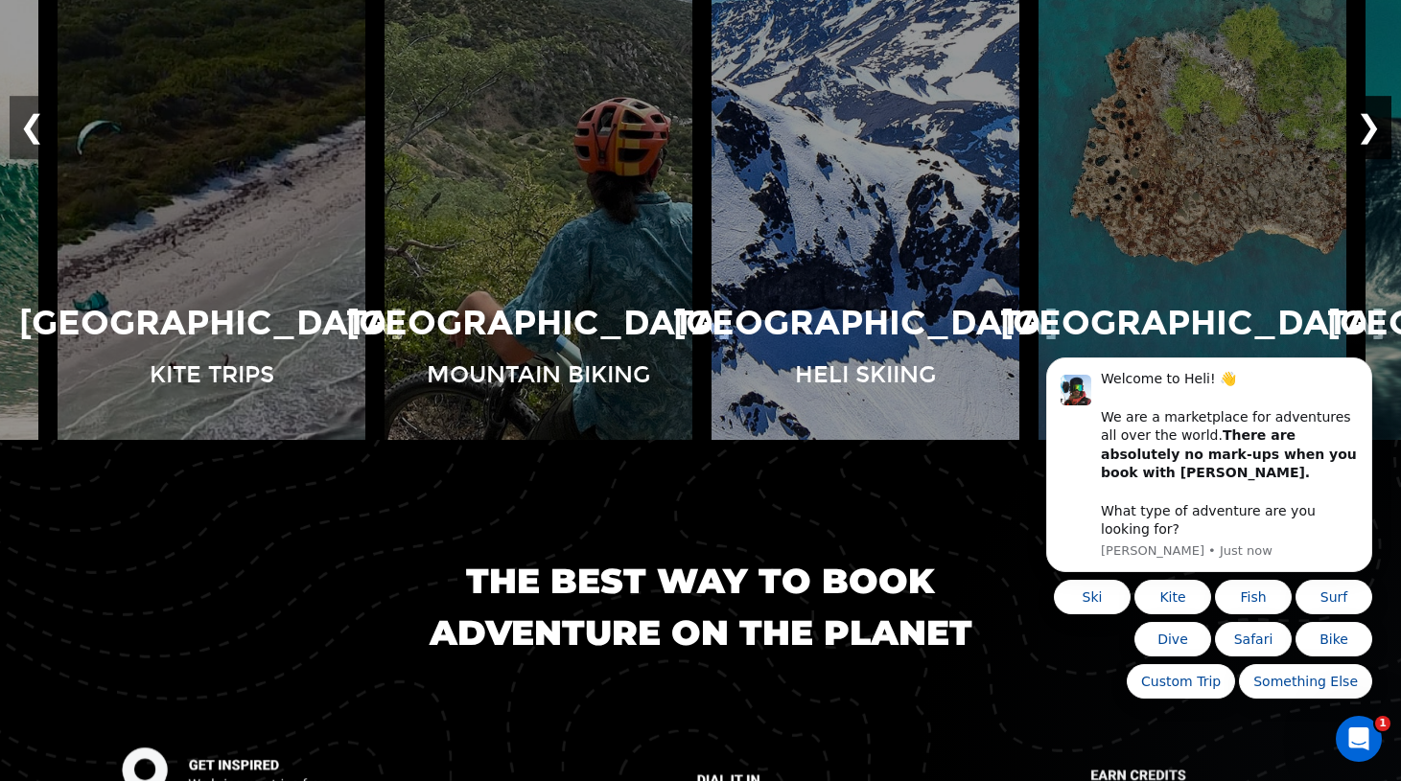
click at [1374, 160] on button "❯" at bounding box center [1368, 128] width 45 height 63
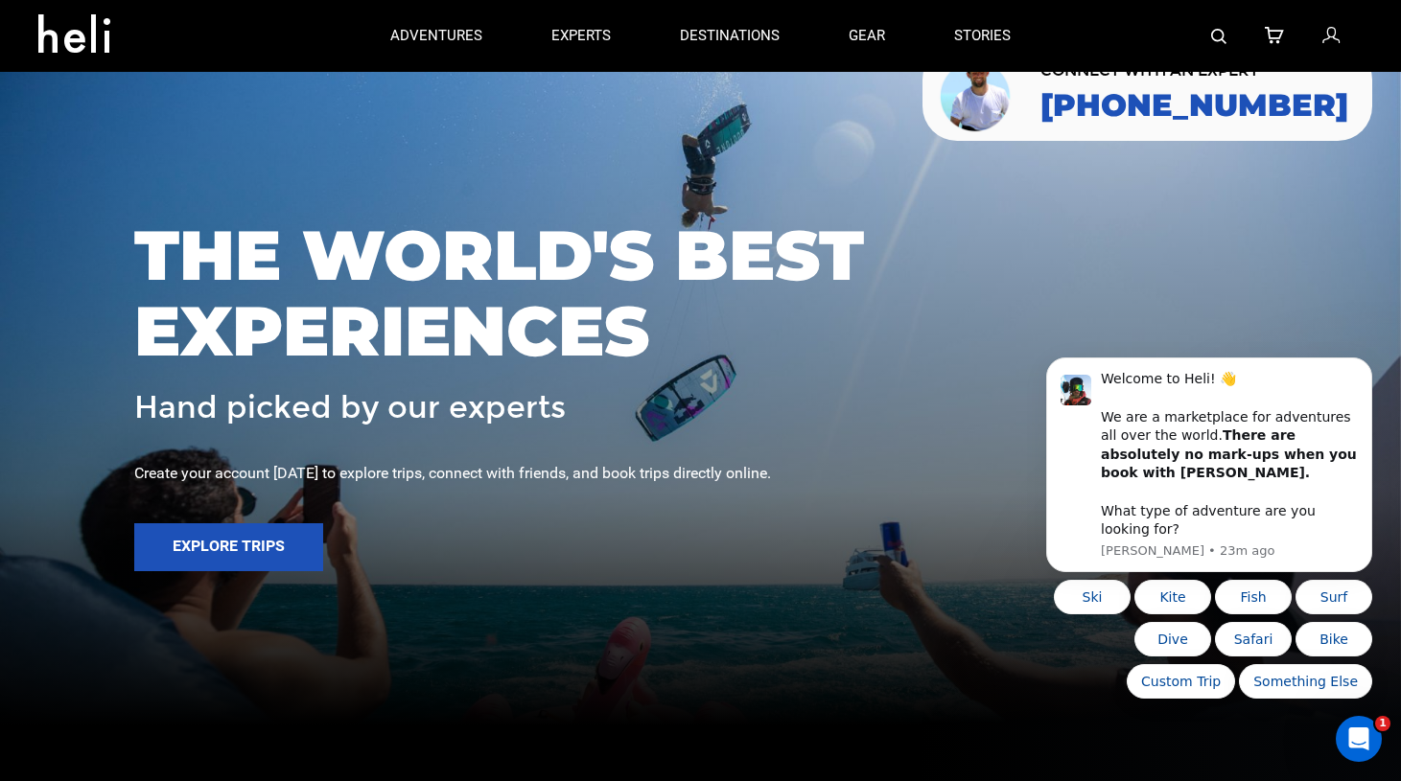
scroll to position [0, 0]
